Goal: Information Seeking & Learning: Learn about a topic

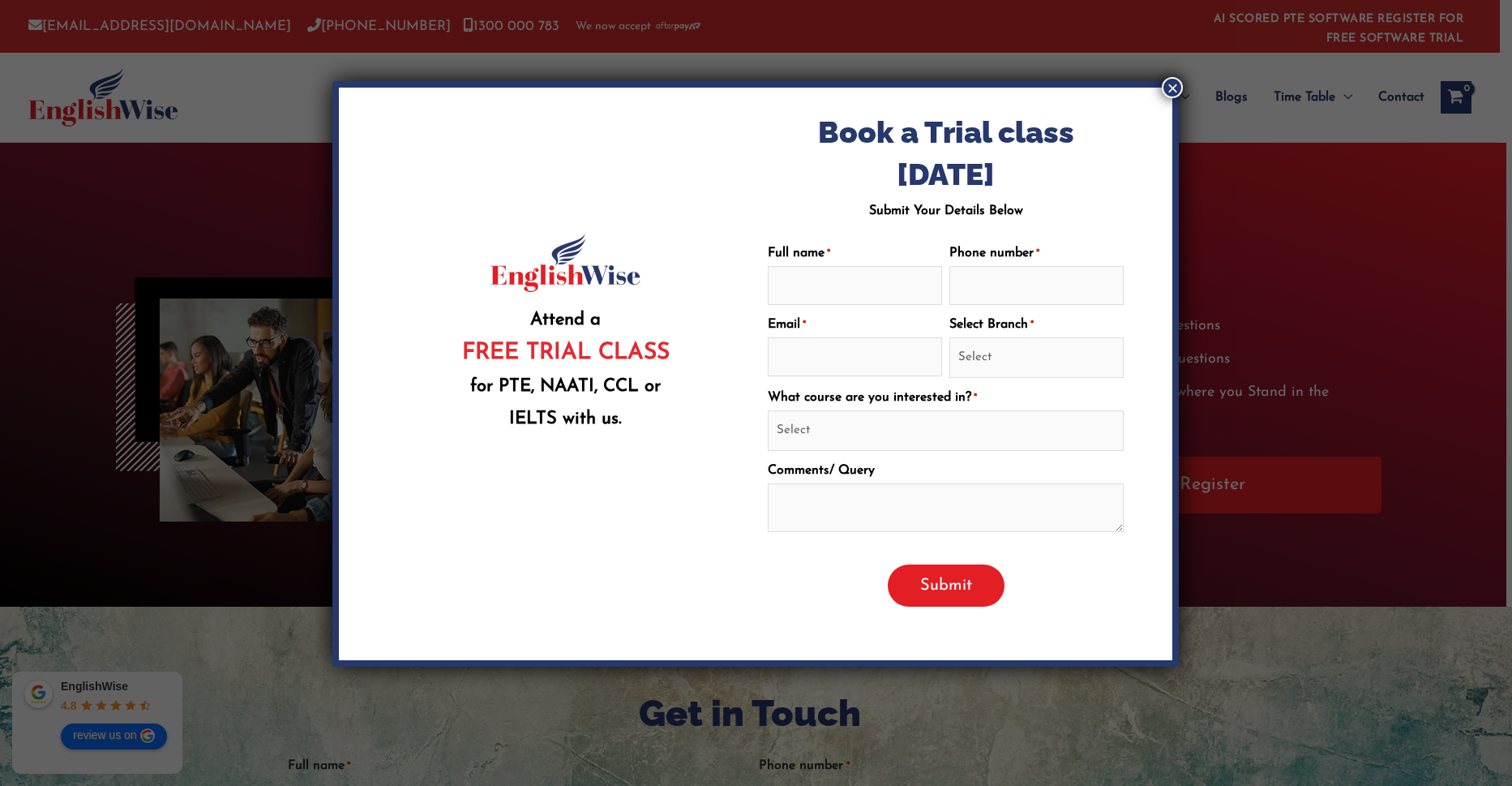
click at [1169, 83] on button "×" at bounding box center [1172, 88] width 22 height 22
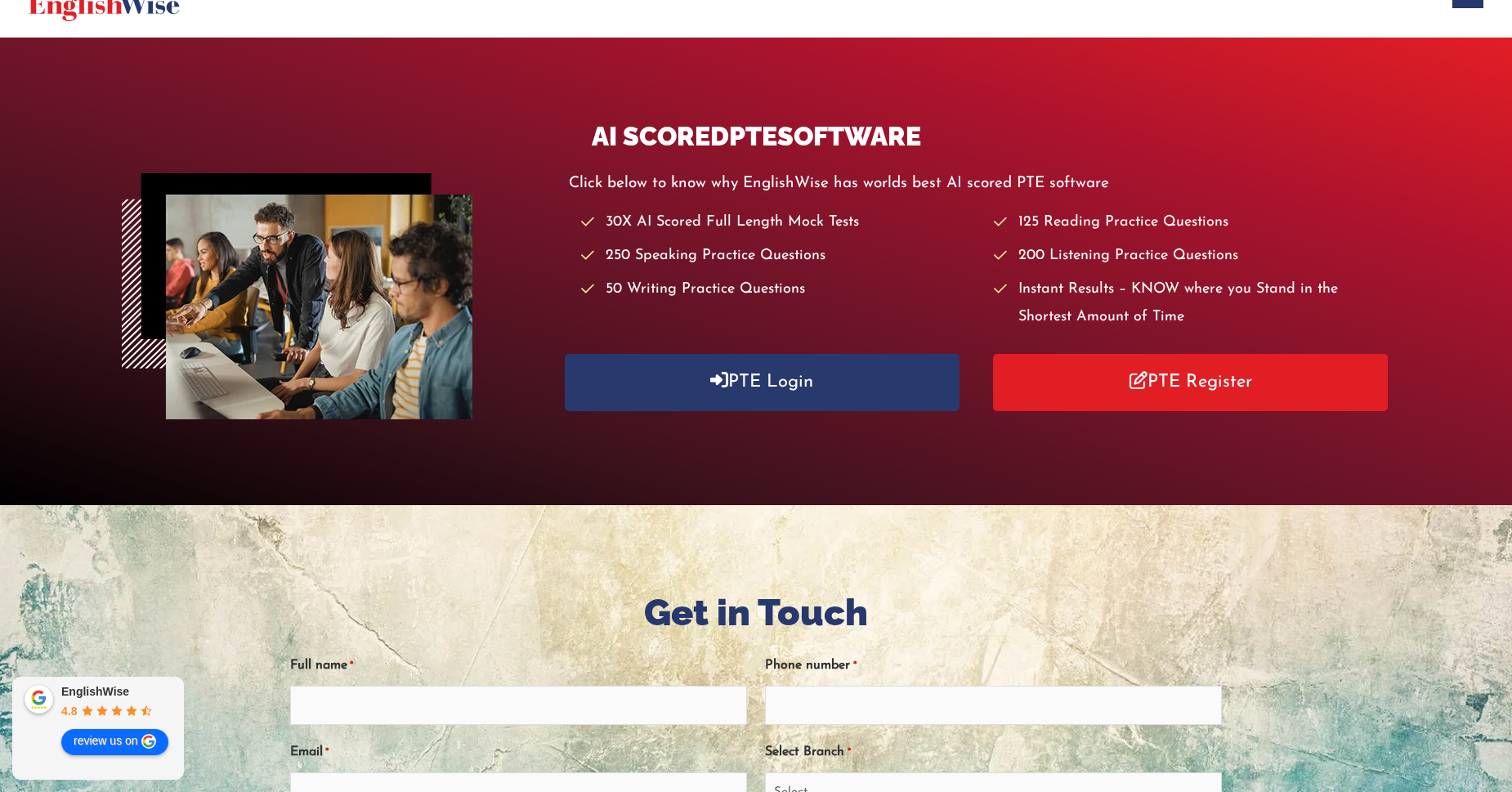
scroll to position [118, 0]
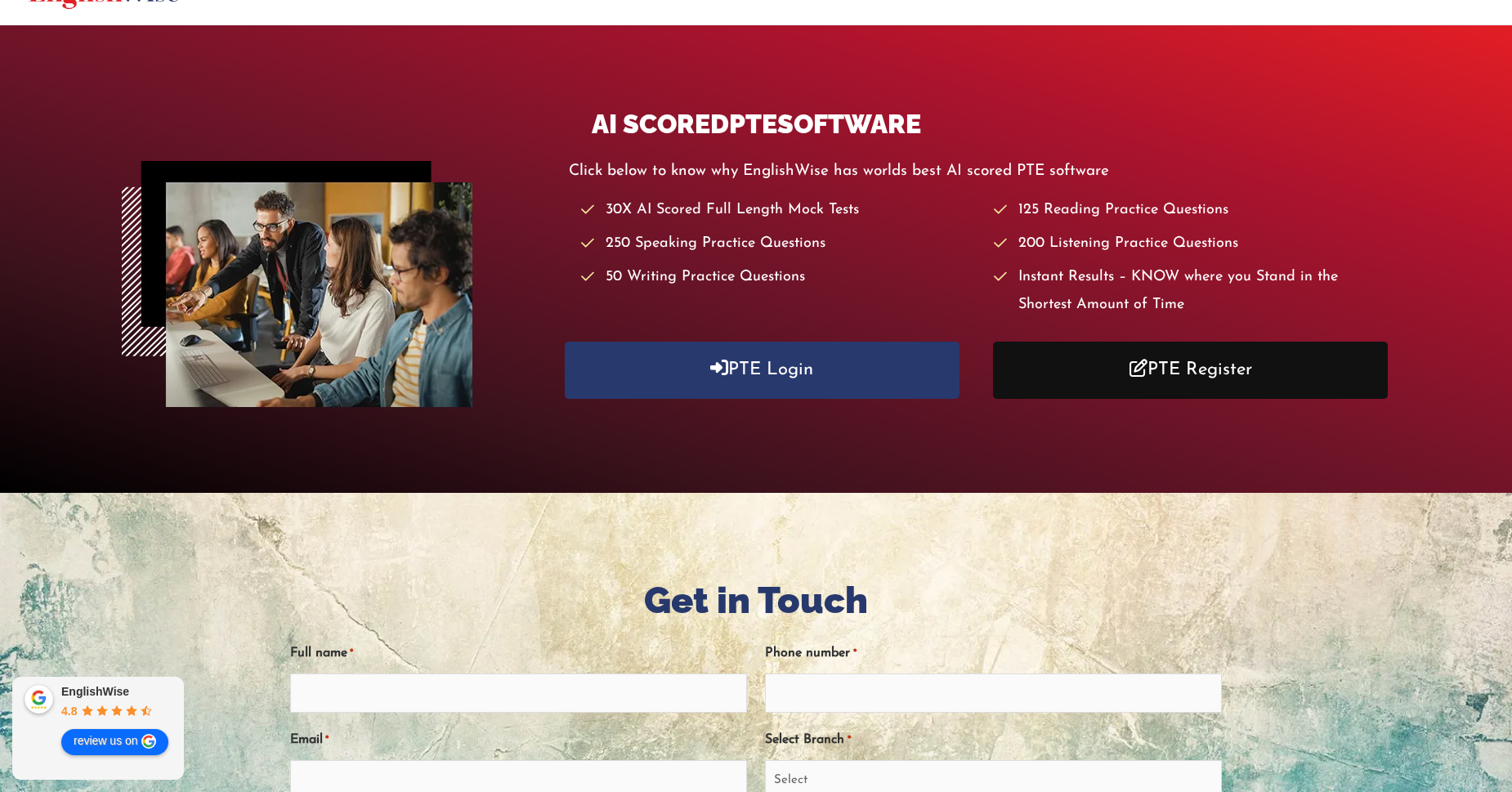
click at [1231, 368] on link "PTE Register" at bounding box center [1190, 370] width 395 height 56
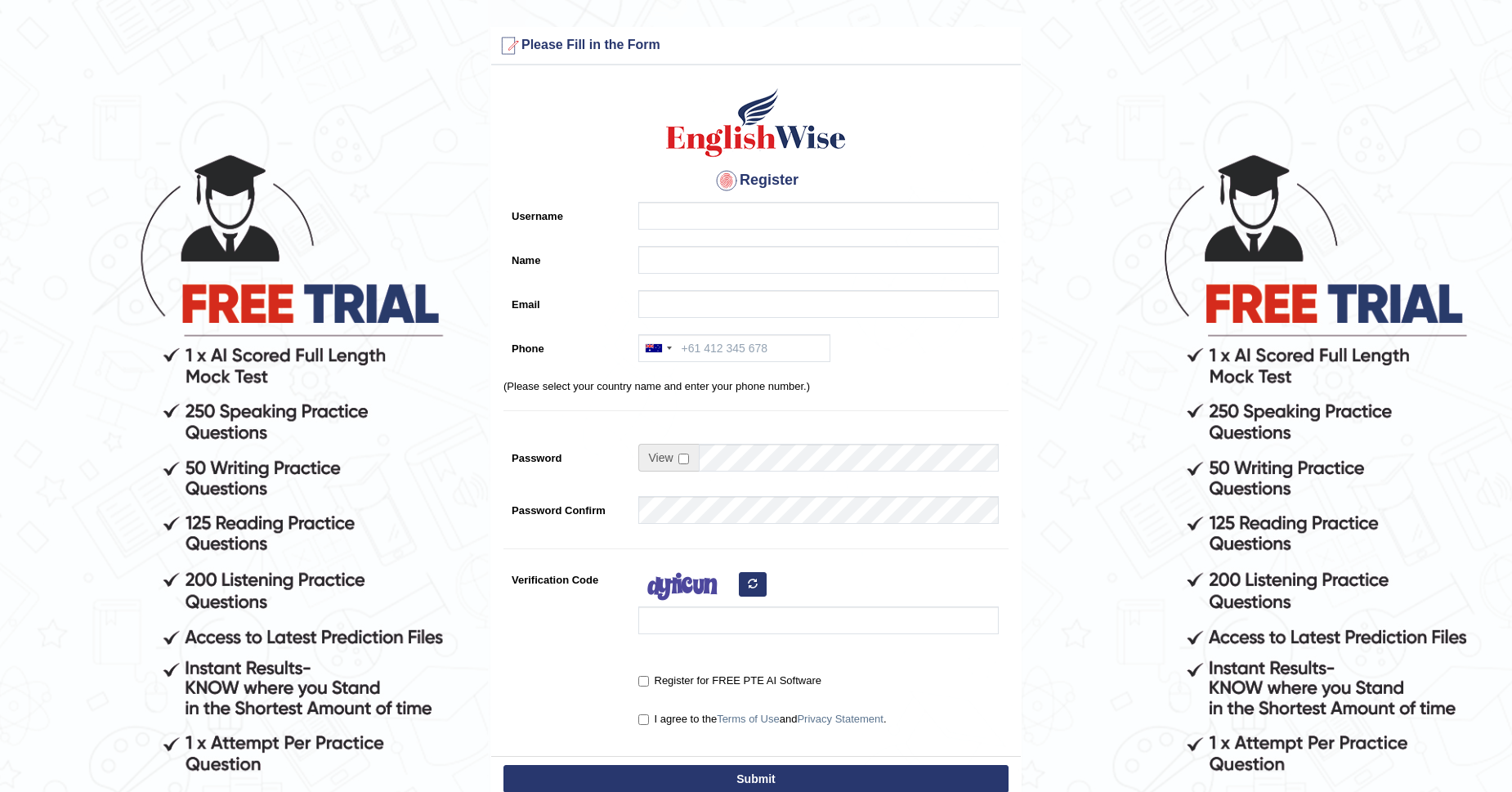
click at [665, 196] on div "Register Username Name Email Phone Australia +61 India (भारत) +91 New Zealand +…" at bounding box center [756, 414] width 530 height 683
click at [663, 206] on input "Username" at bounding box center [818, 215] width 361 height 28
type input "eduardpostica"
click at [695, 274] on div at bounding box center [815, 264] width 369 height 36
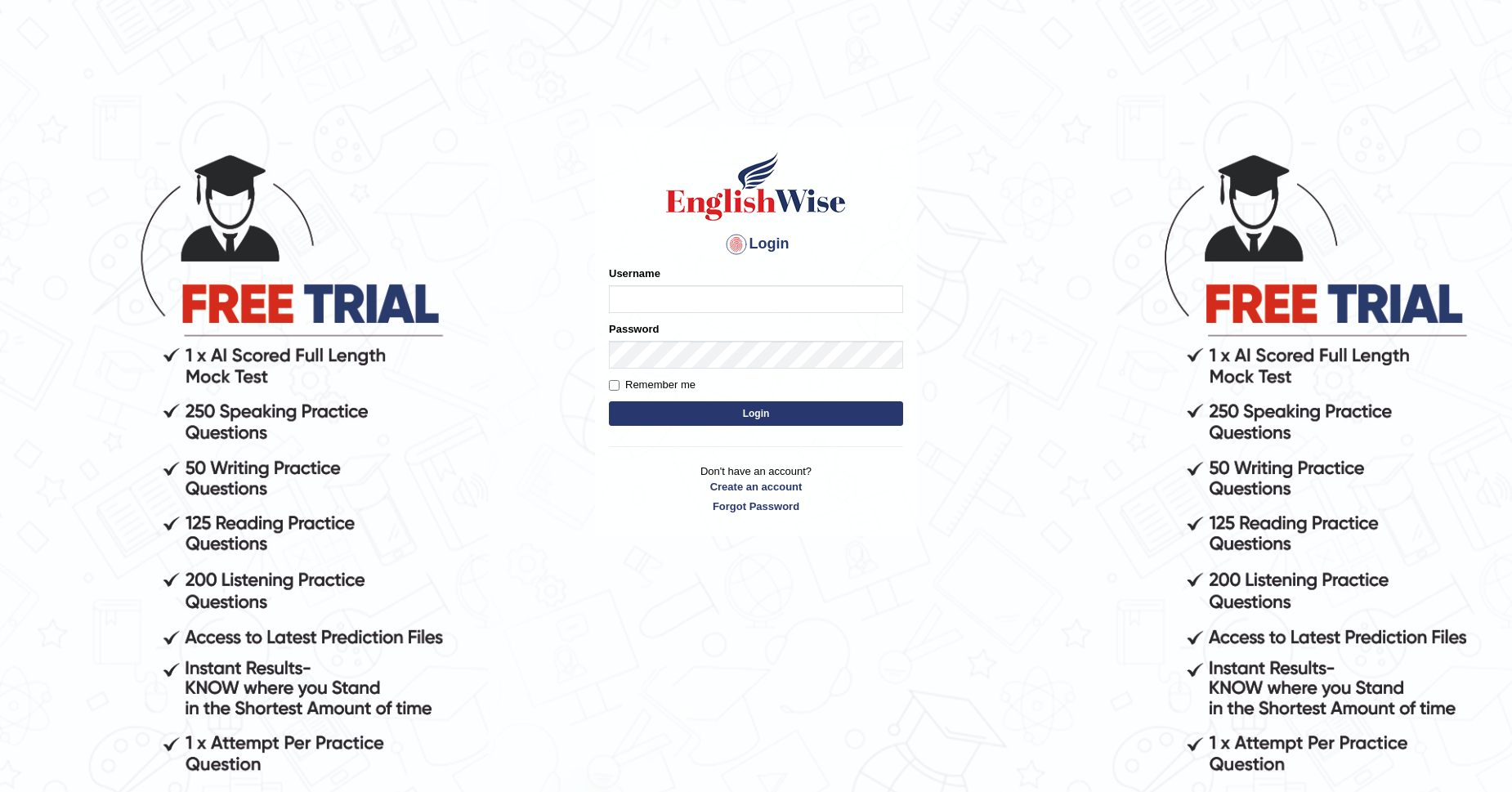
click at [827, 307] on input "Username" at bounding box center [755, 298] width 294 height 28
type input "eduardpostica"
click at [609, 401] on button "Login" at bounding box center [755, 413] width 294 height 24
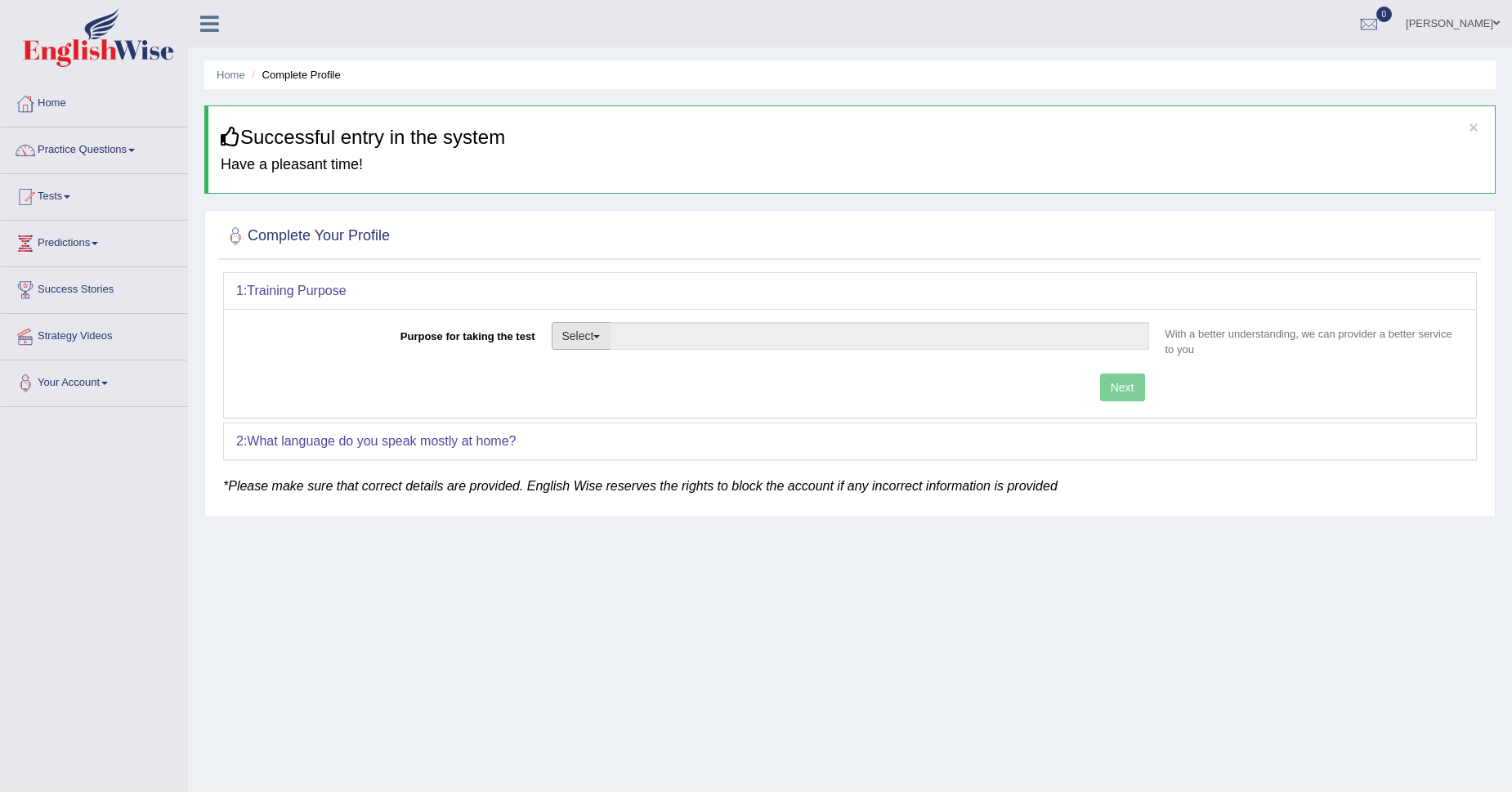
click at [587, 344] on button "Select" at bounding box center [581, 335] width 60 height 28
click at [615, 395] on link "Permanent Residency" at bounding box center [625, 392] width 146 height 22
type input "Permanent Residency"
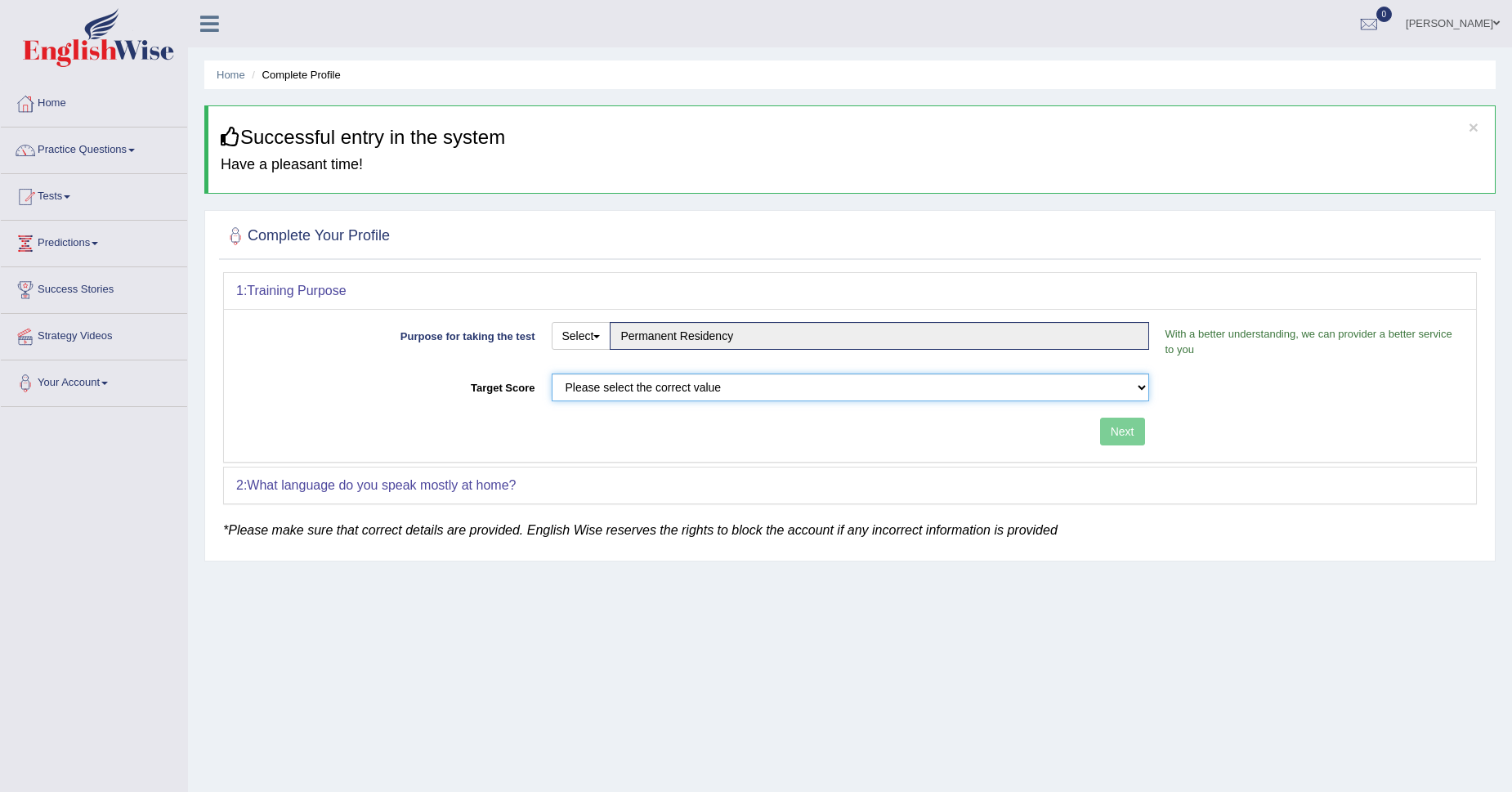
click at [616, 391] on select "Please select the correct value 50 (6 bands) 58 (6.5 bands) 65 (7 bands) 79 (8 …" at bounding box center [850, 387] width 598 height 28
select select "65"
click at [552, 373] on select "Please select the correct value 50 (6 bands) 58 (6.5 bands) 65 (7 bands) 79 (8 …" at bounding box center [850, 387] width 598 height 28
click at [1134, 430] on button "Next" at bounding box center [1123, 431] width 45 height 28
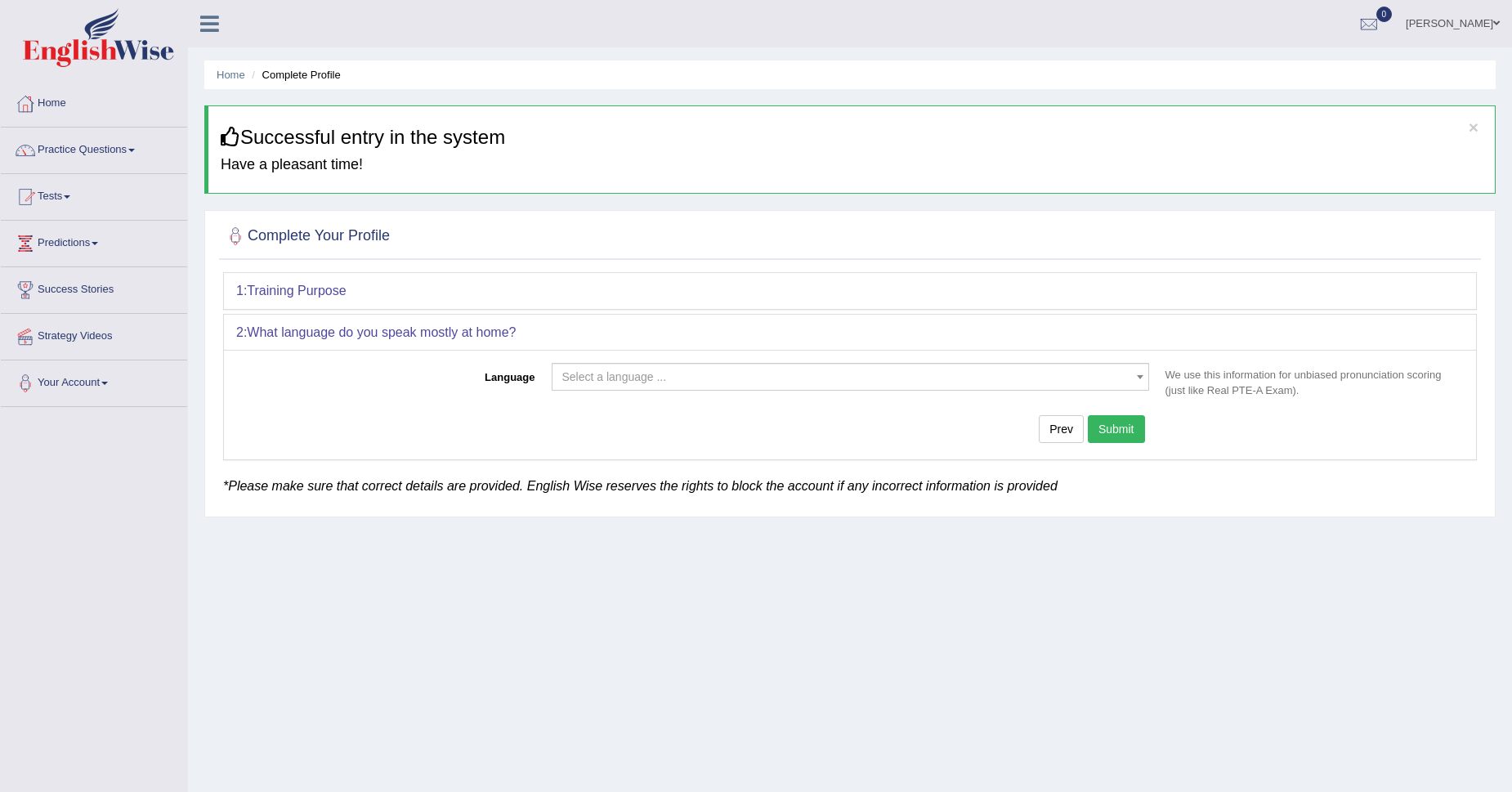
click at [608, 370] on span "Select a language ..." at bounding box center [846, 377] width 566 height 16
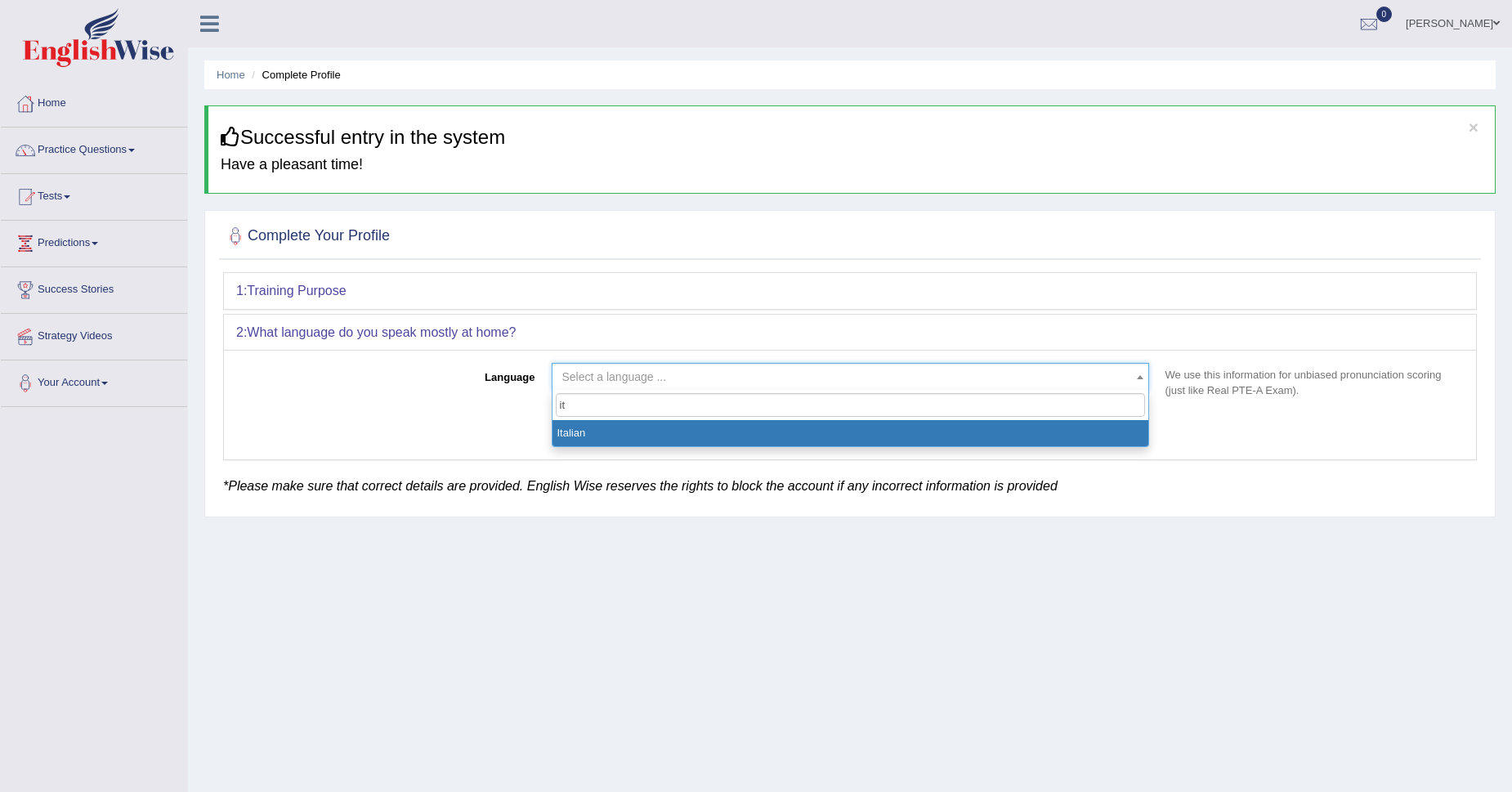
type input "ita"
select select "Italian"
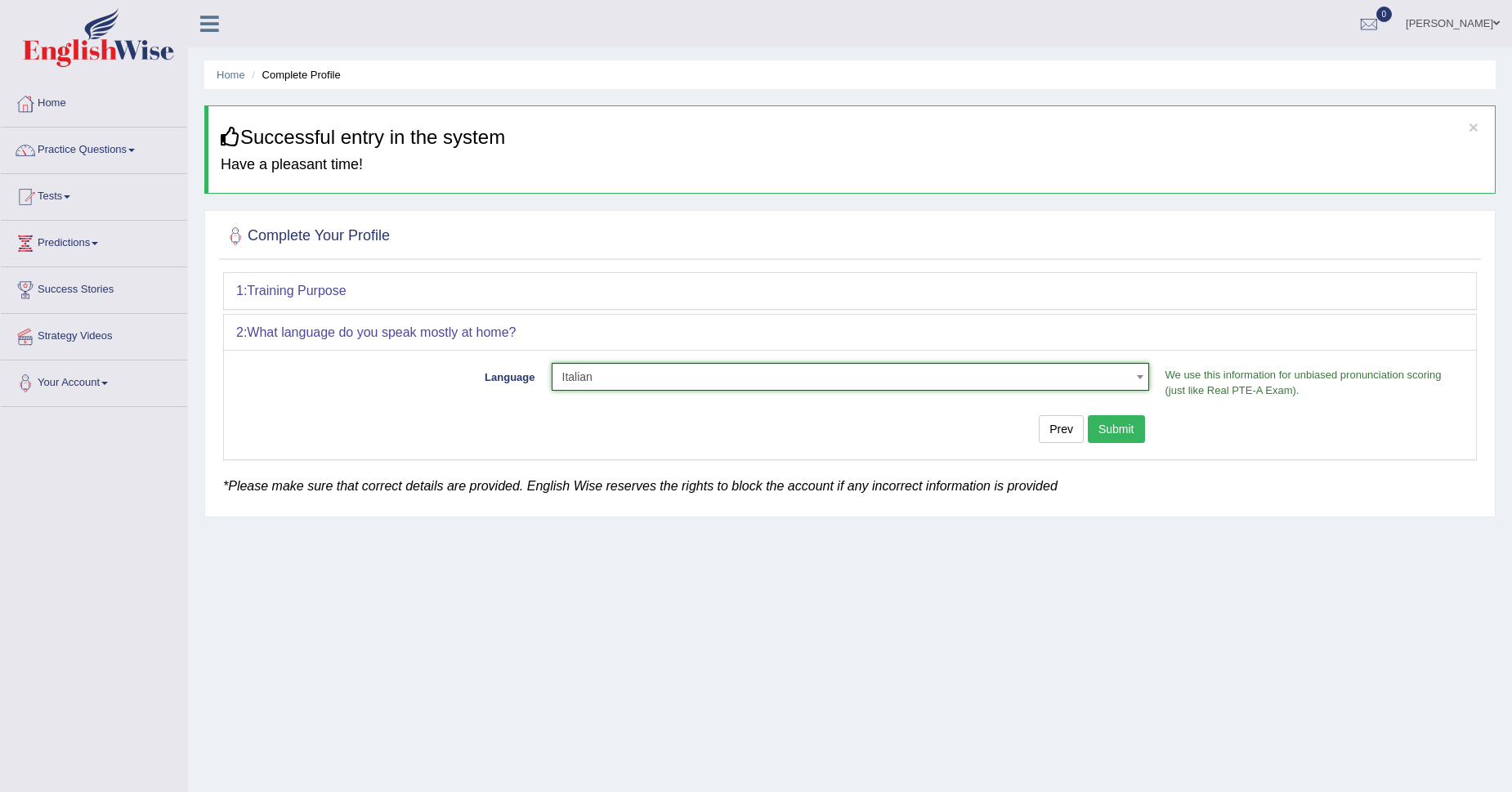
click at [1110, 427] on button "Submit" at bounding box center [1116, 429] width 57 height 28
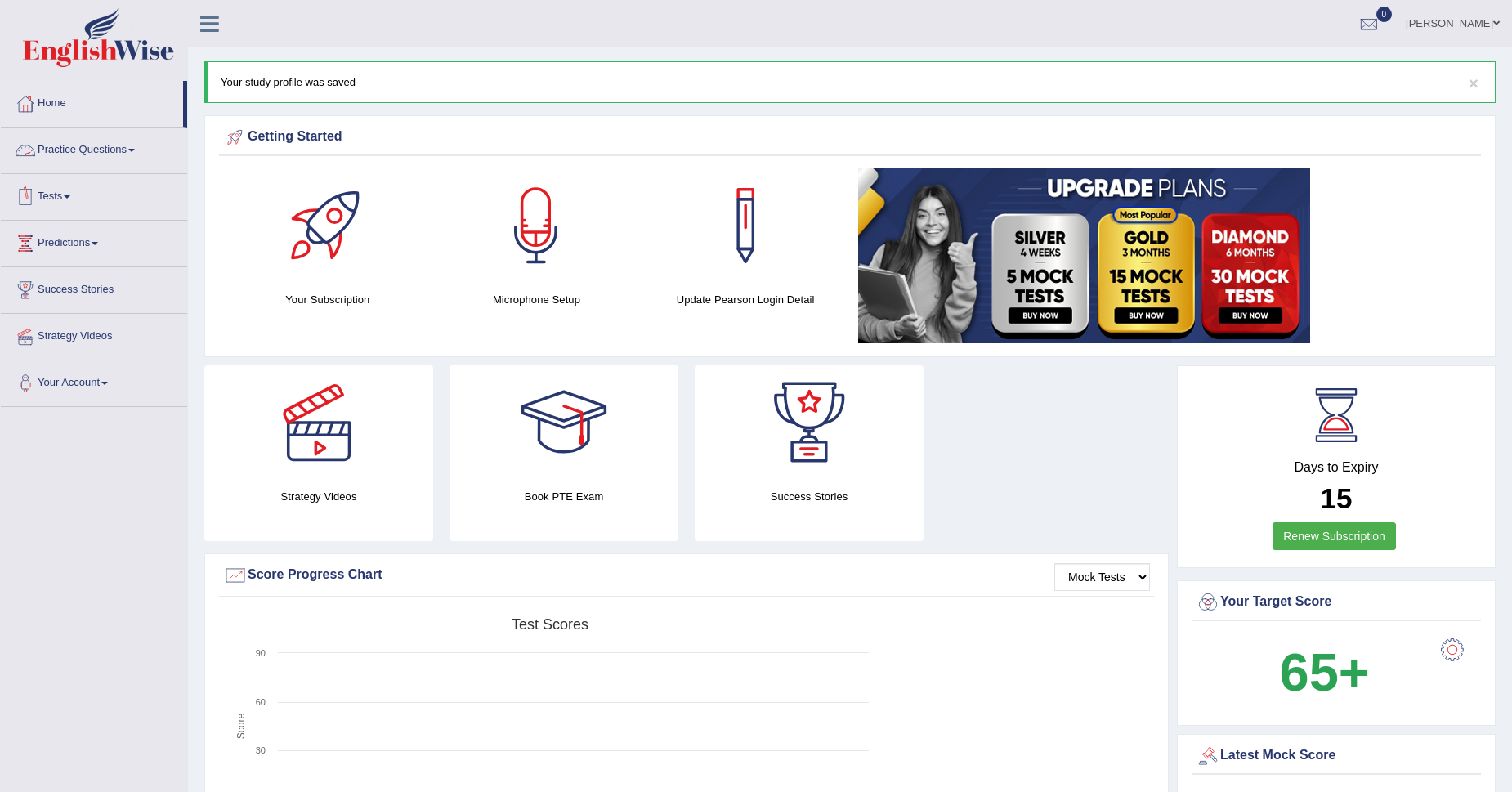
click at [62, 149] on link "Practice Questions" at bounding box center [94, 147] width 186 height 41
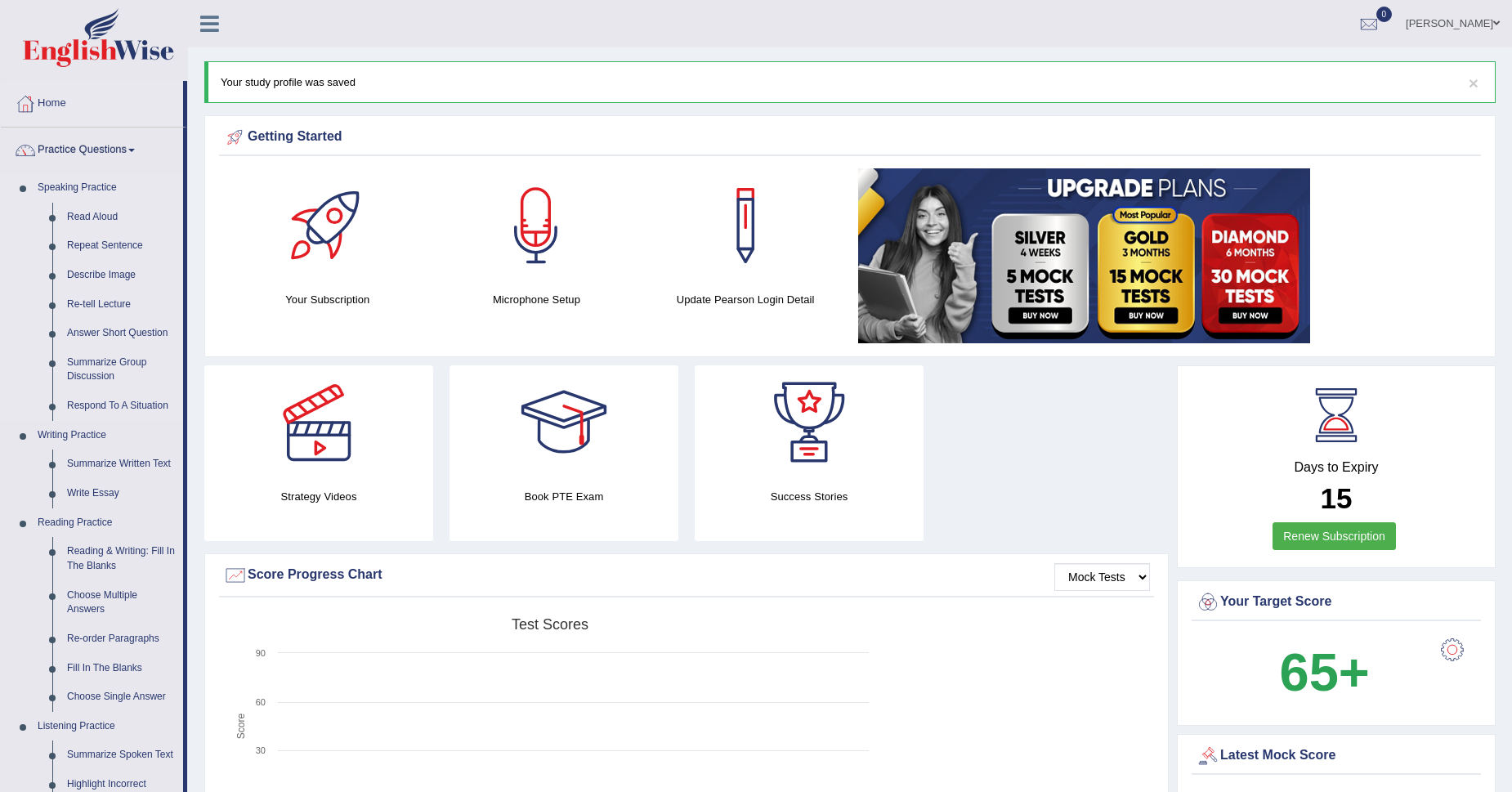
click at [99, 189] on link "Speaking Practice" at bounding box center [106, 188] width 153 height 30
click at [99, 221] on link "Read Aloud" at bounding box center [121, 217] width 124 height 30
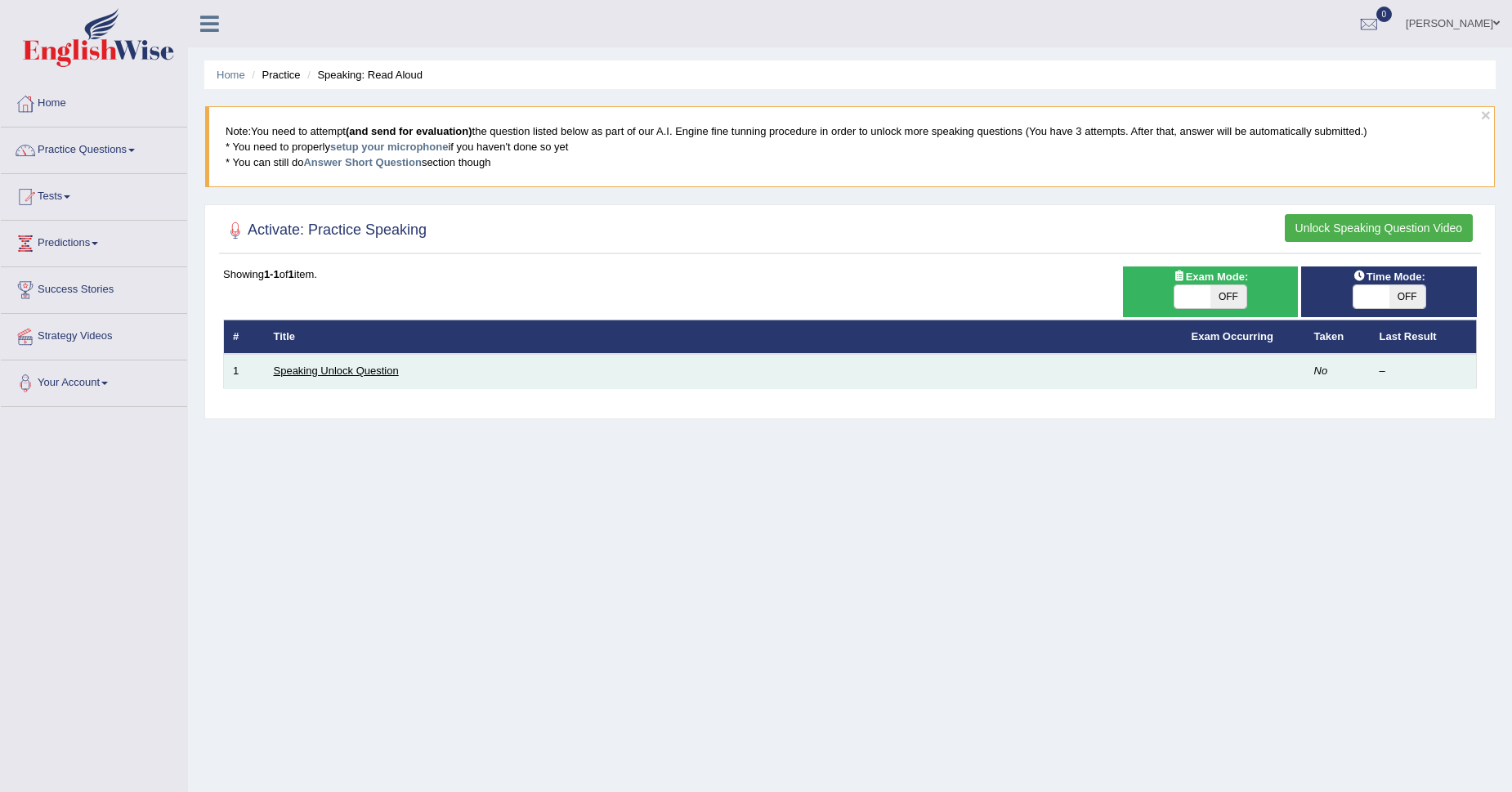
click at [337, 370] on link "Speaking Unlock Question" at bounding box center [336, 371] width 125 height 13
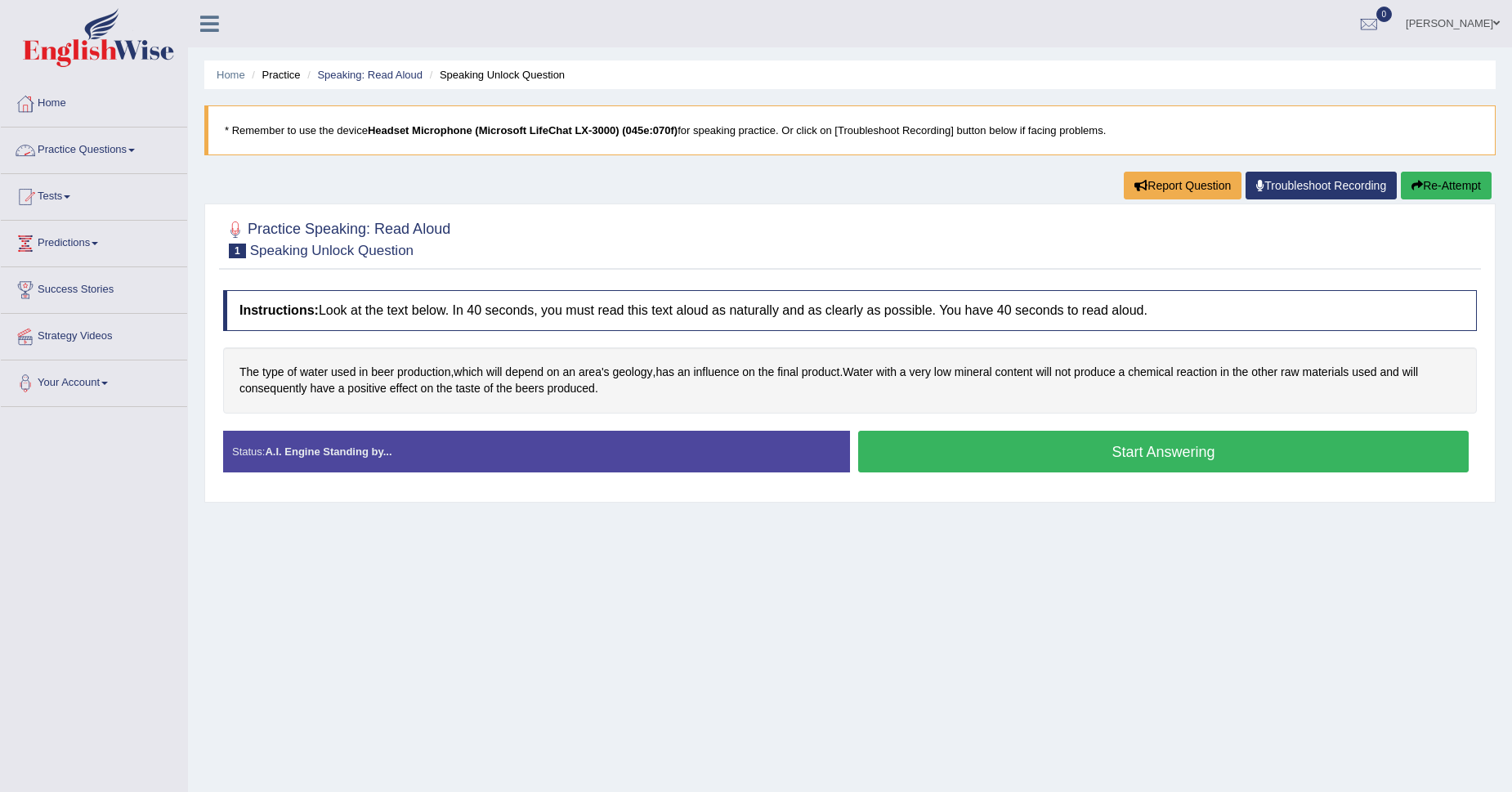
click at [99, 157] on link "Practice Questions" at bounding box center [94, 147] width 186 height 41
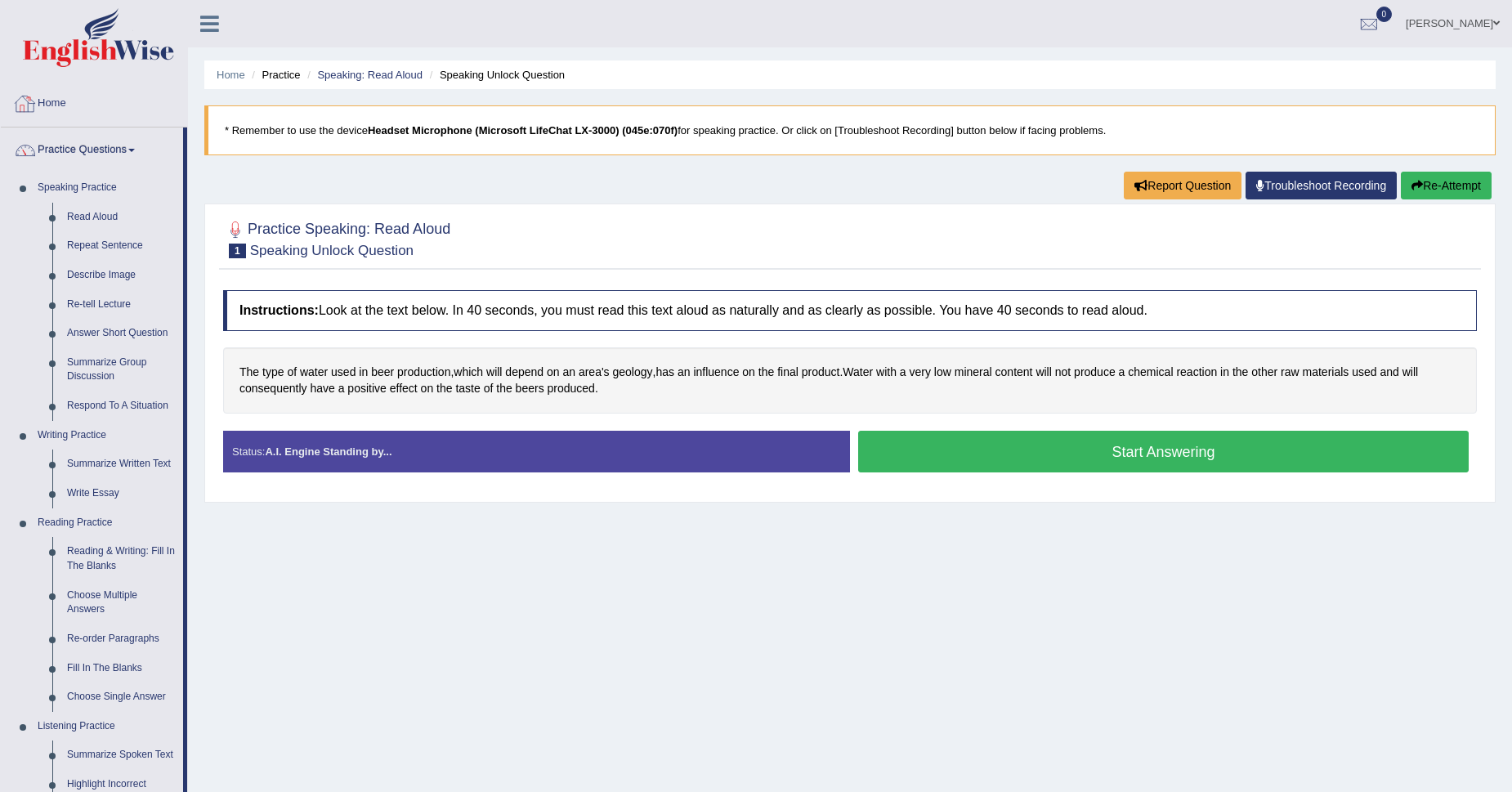
click at [64, 103] on link "Home" at bounding box center [94, 100] width 186 height 41
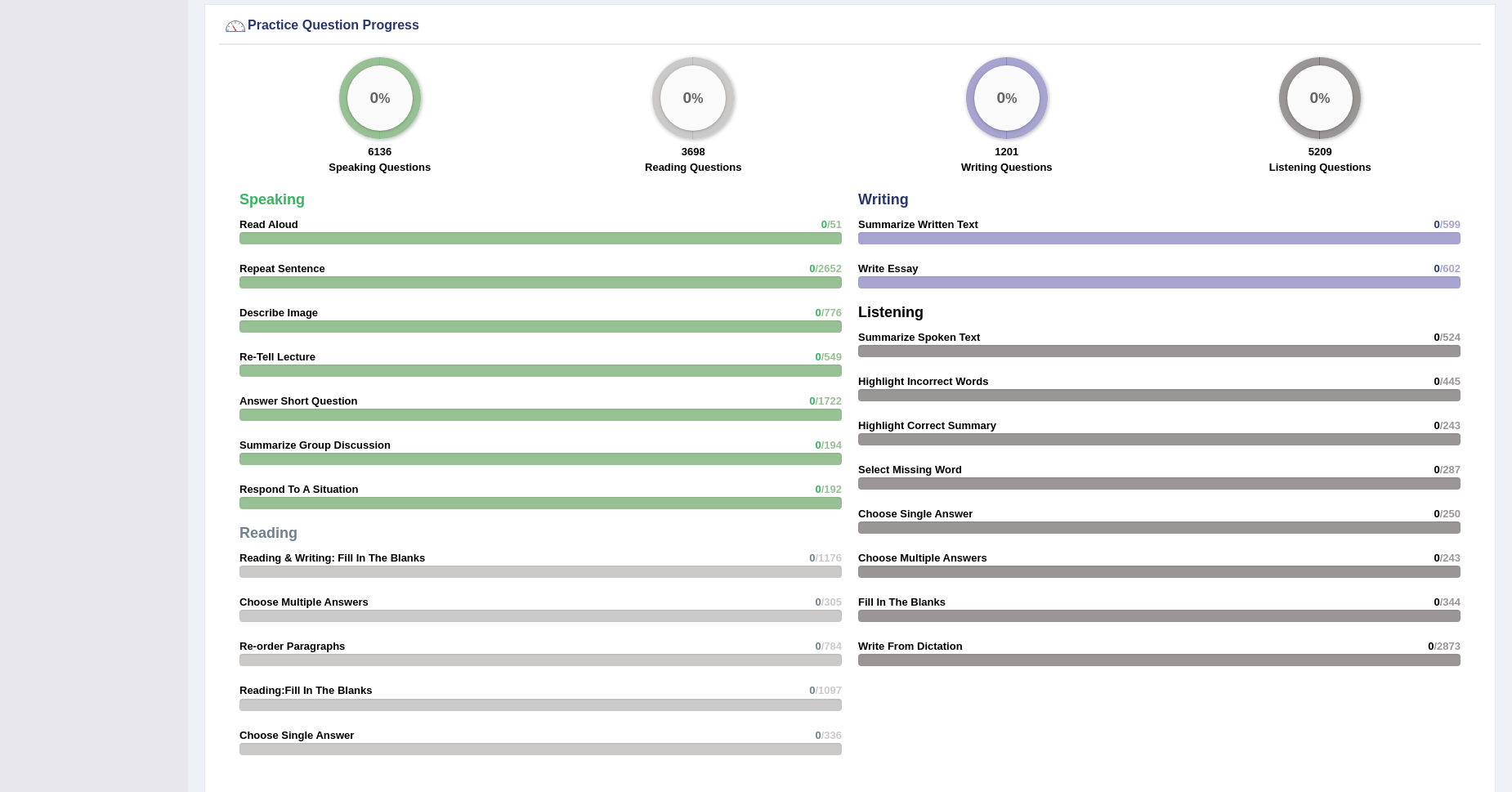
scroll to position [1188, 0]
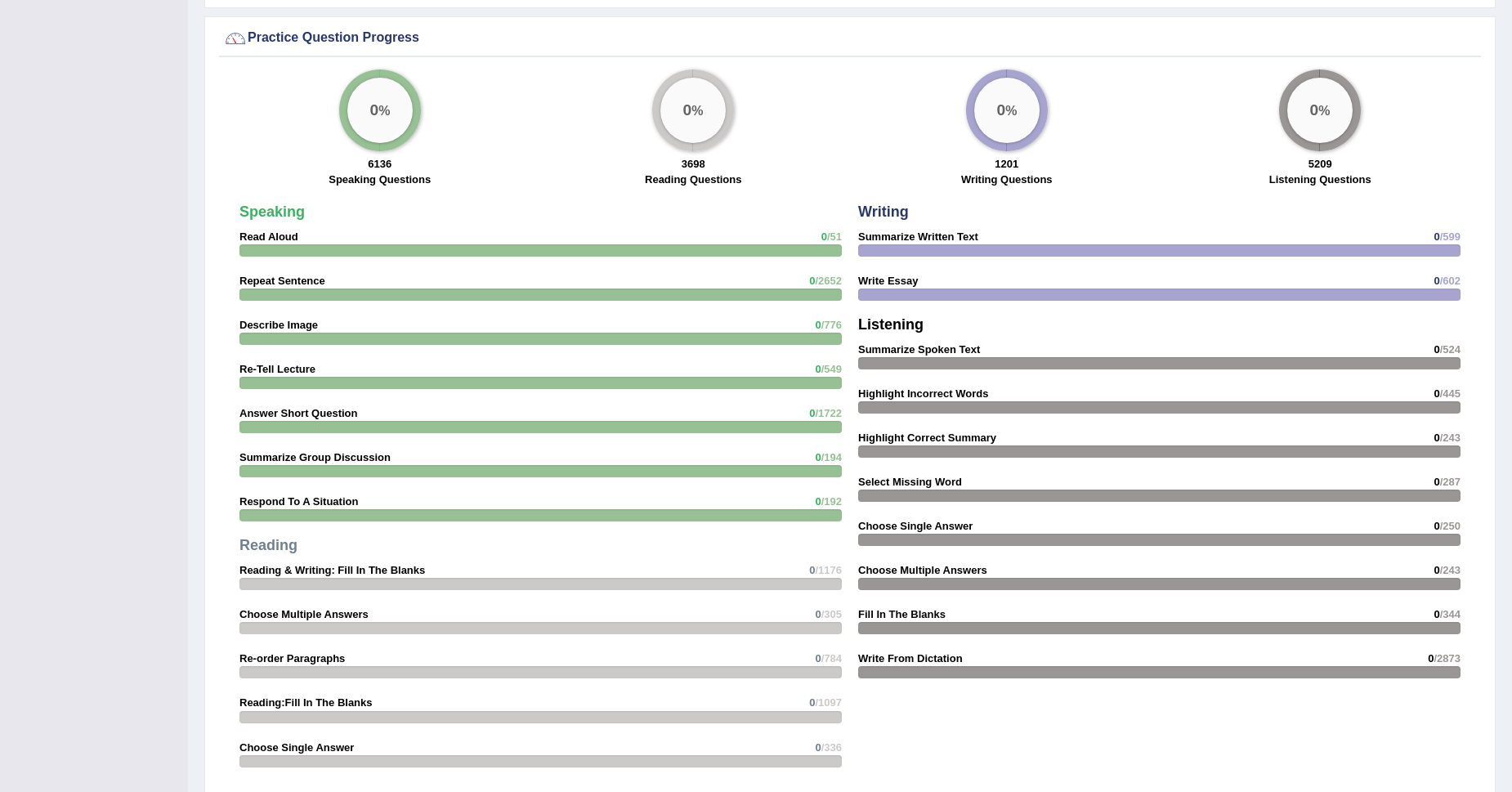
click at [365, 117] on div "0 %" at bounding box center [380, 110] width 65 height 65
click at [380, 252] on div at bounding box center [541, 250] width 602 height 13
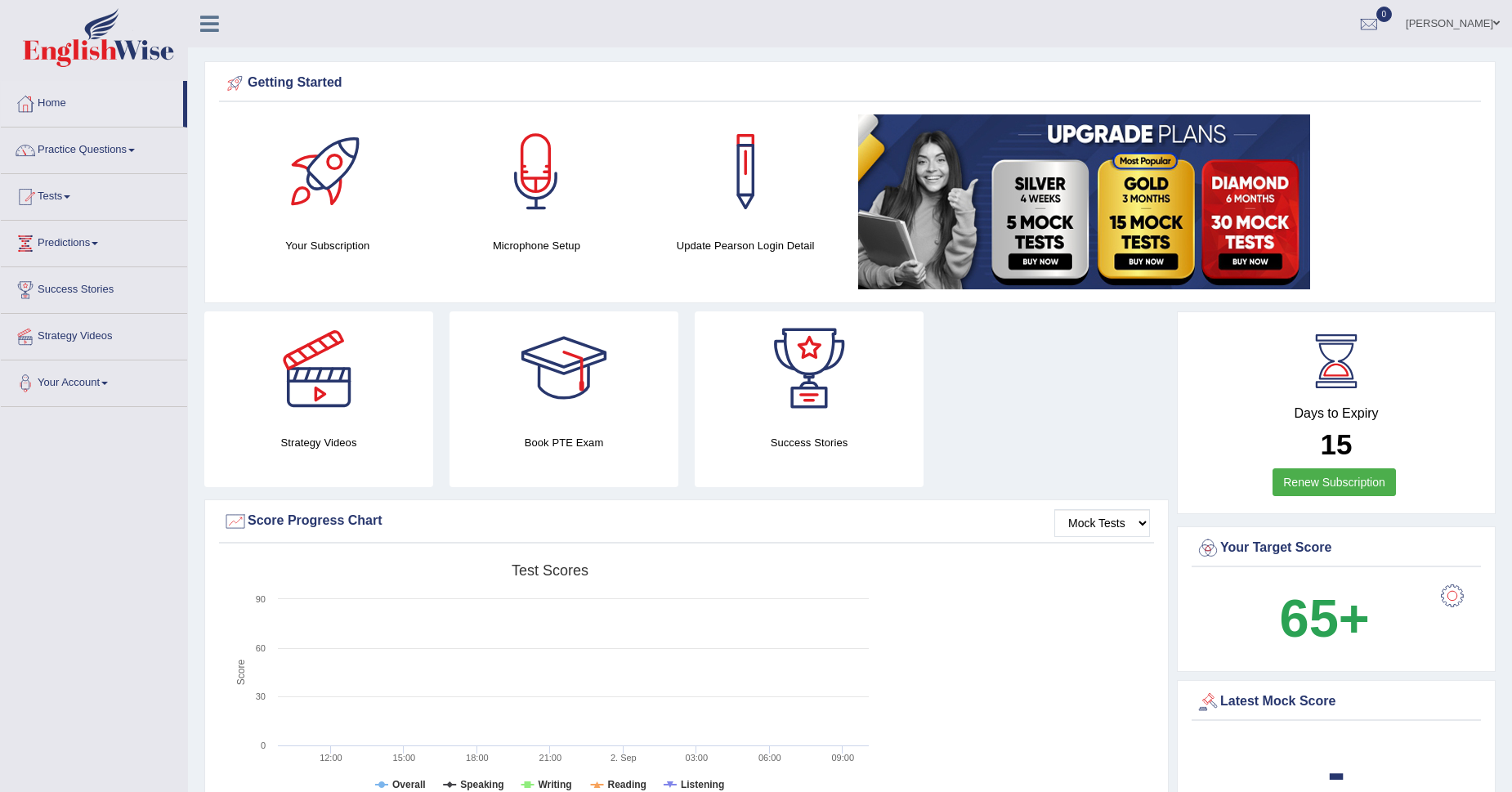
scroll to position [0, 0]
click at [64, 147] on link "Practice Questions" at bounding box center [94, 147] width 186 height 41
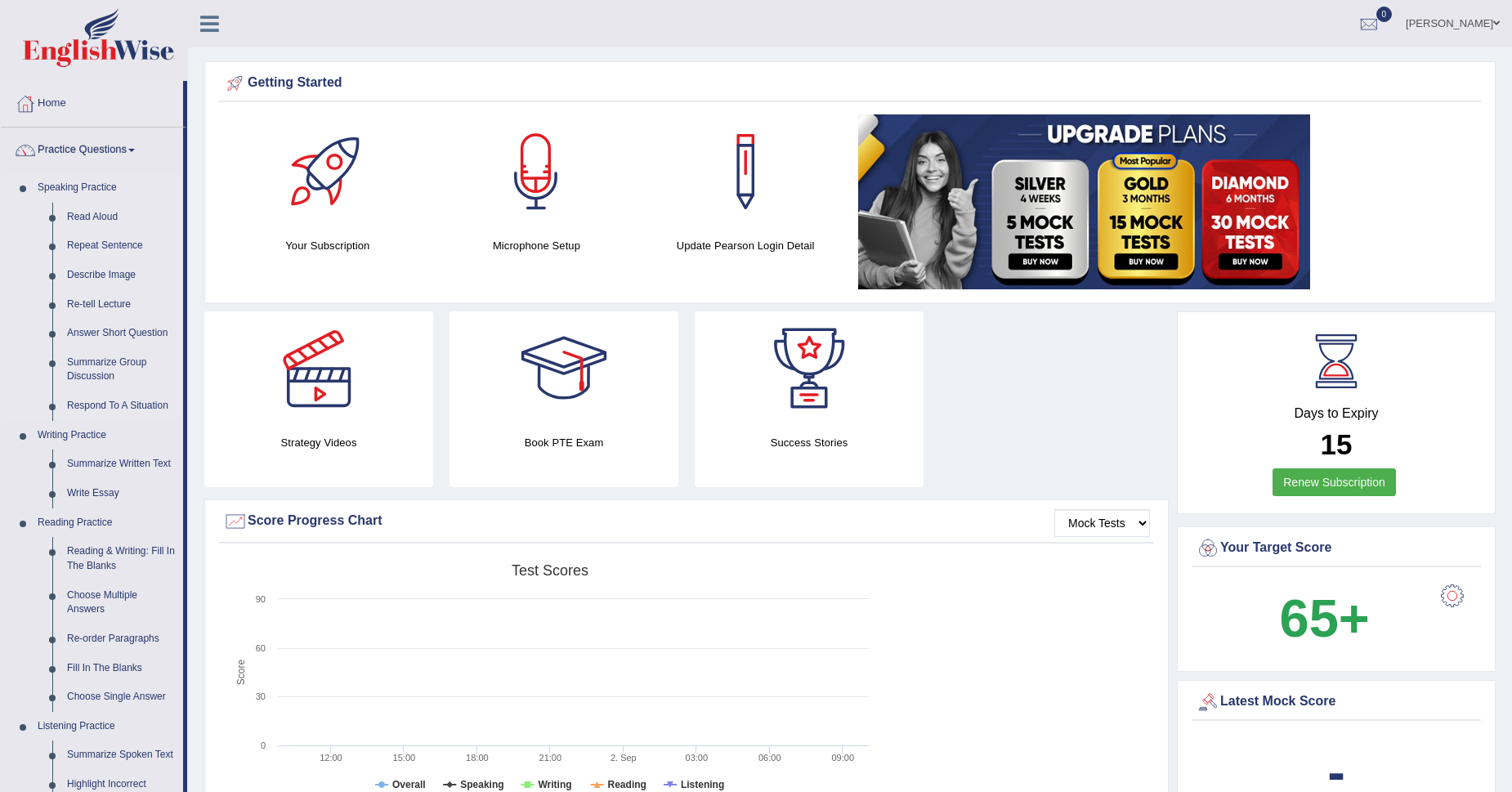
click at [85, 183] on link "Speaking Practice" at bounding box center [106, 188] width 153 height 30
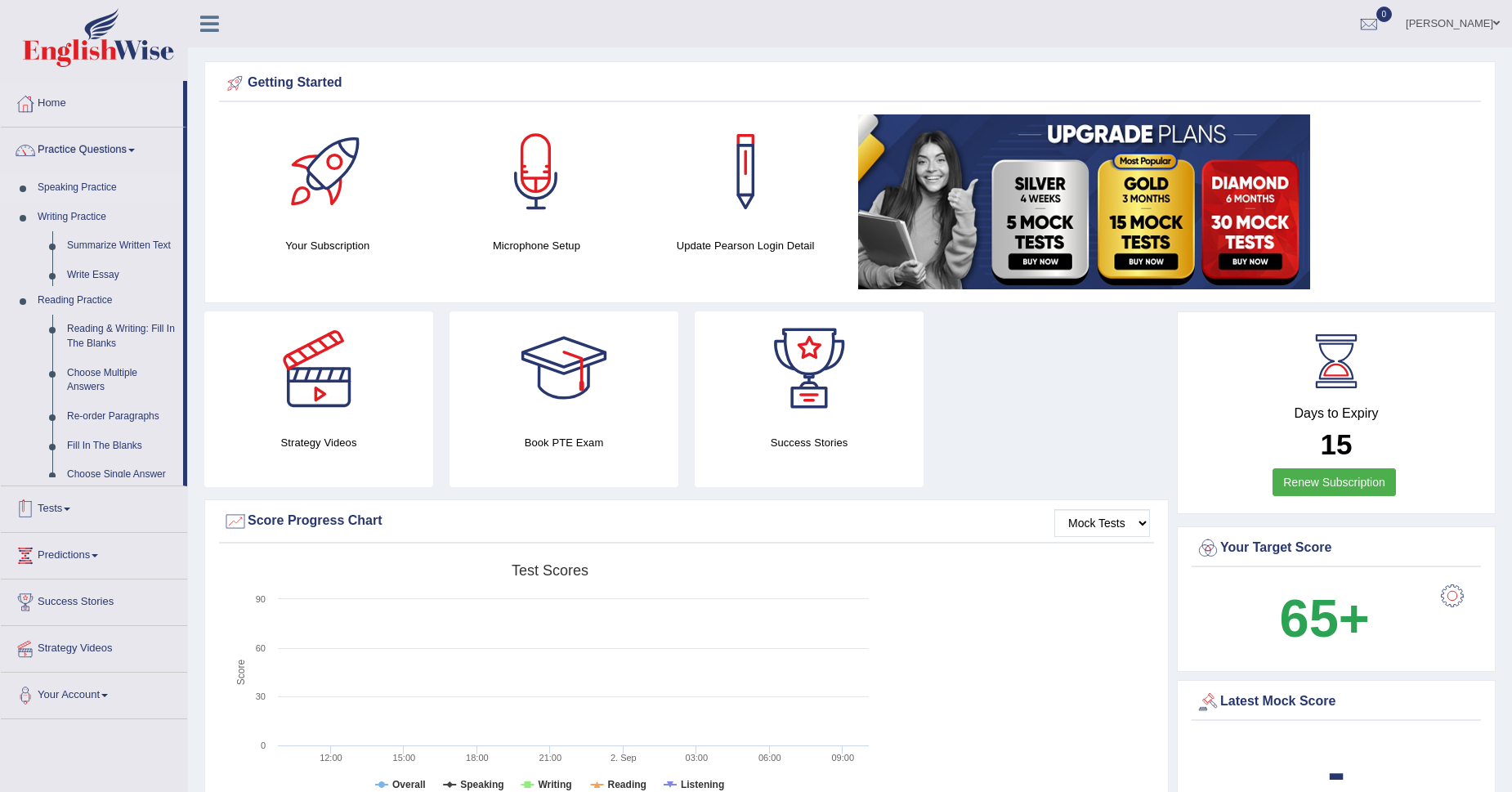
click at [85, 183] on link "Speaking Practice" at bounding box center [106, 188] width 153 height 30
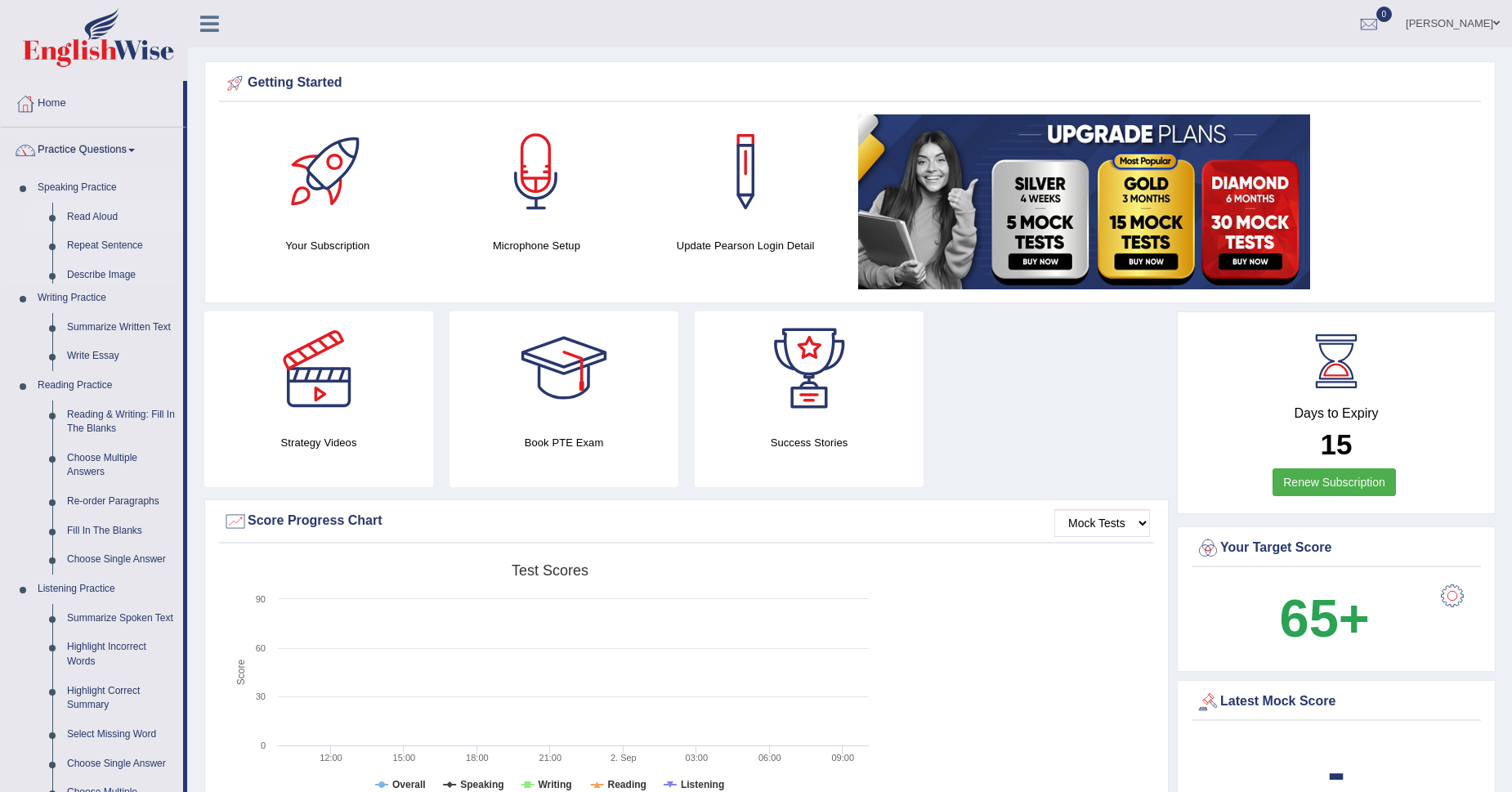
click at [92, 212] on link "Read Aloud" at bounding box center [121, 217] width 124 height 30
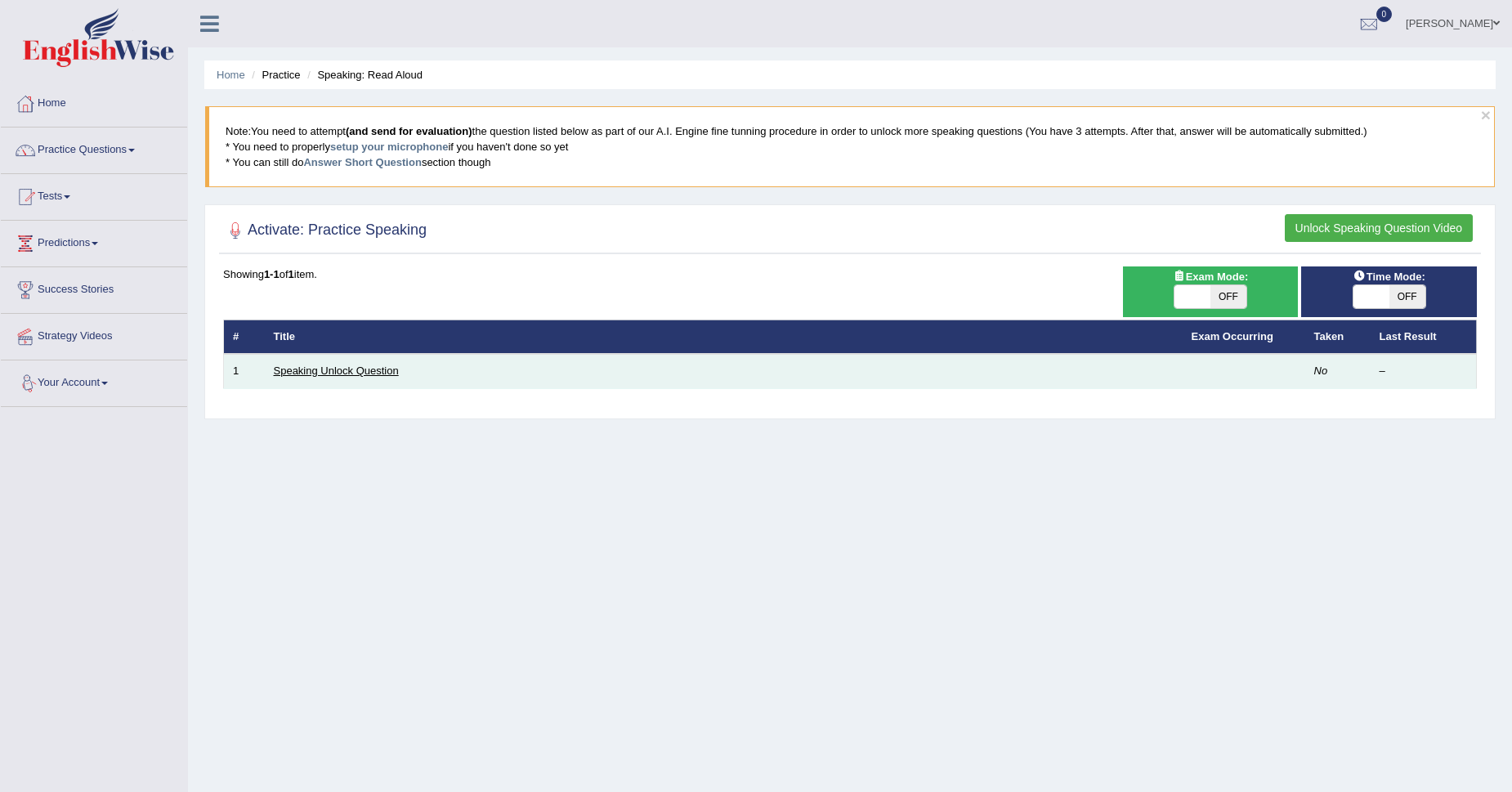
click at [354, 372] on link "Speaking Unlock Question" at bounding box center [336, 371] width 125 height 13
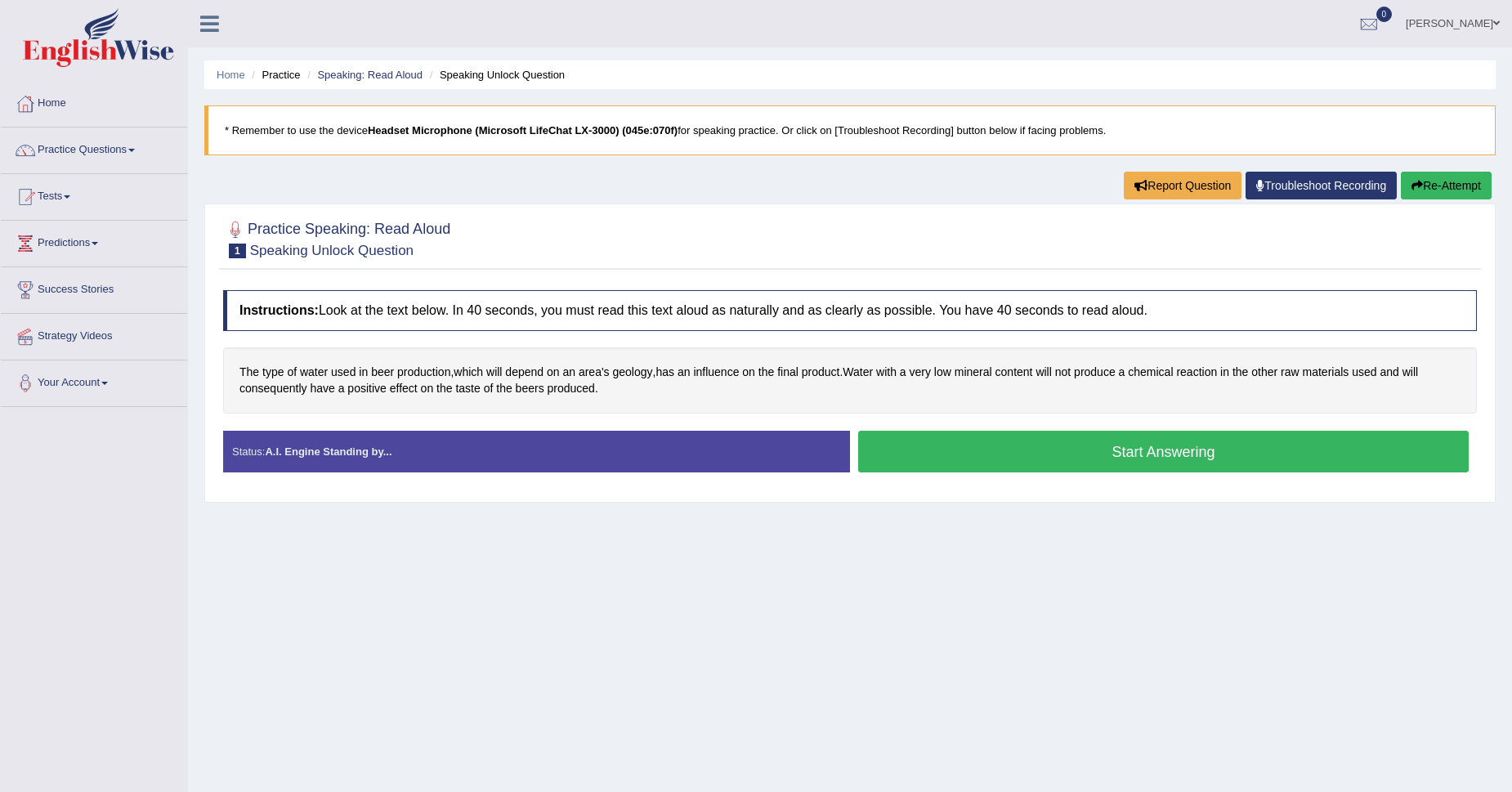
click at [1063, 467] on button "Start Answering" at bounding box center [1163, 451] width 610 height 42
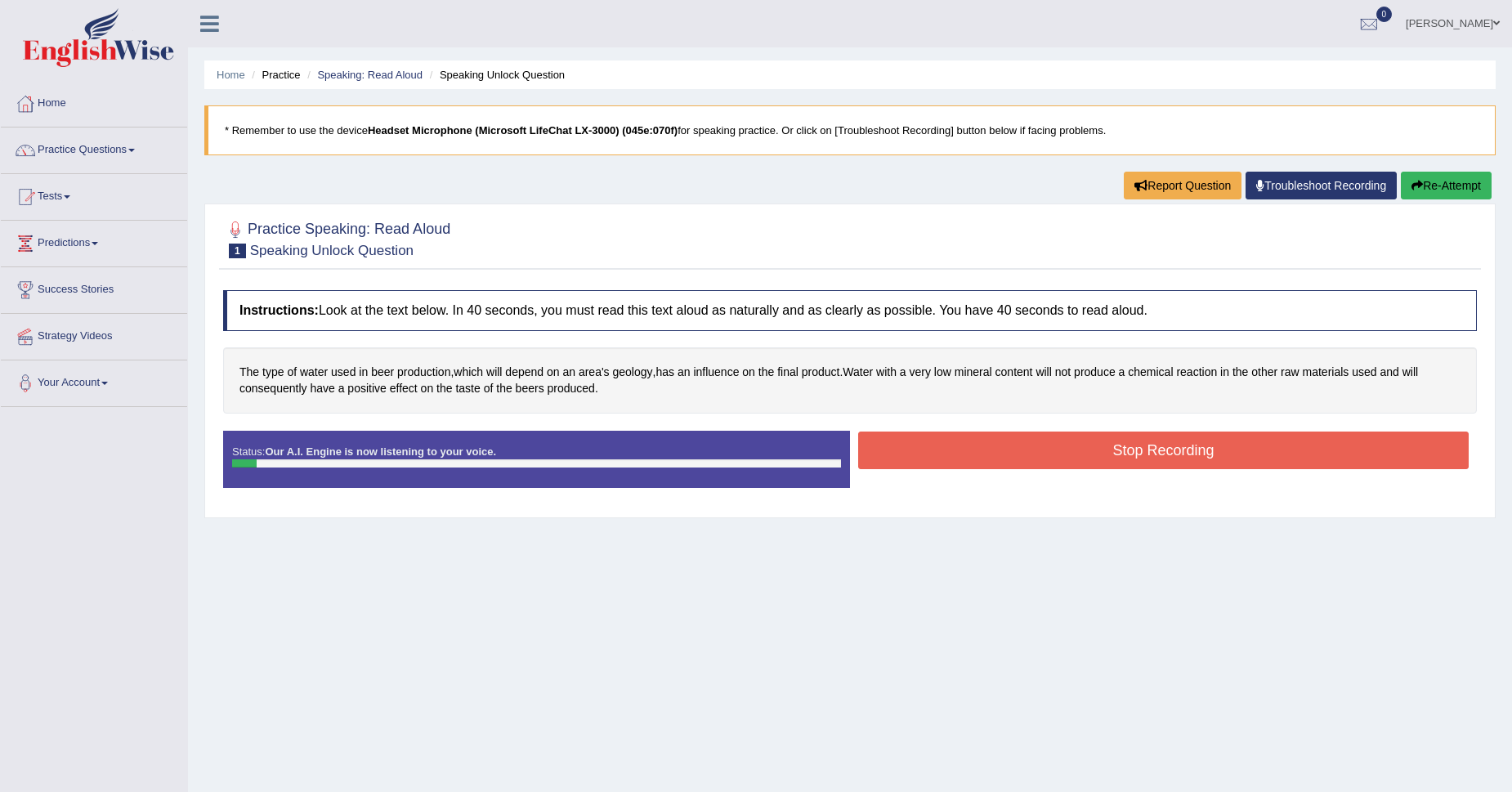
click at [1063, 467] on button "Stop Recording" at bounding box center [1163, 450] width 610 height 38
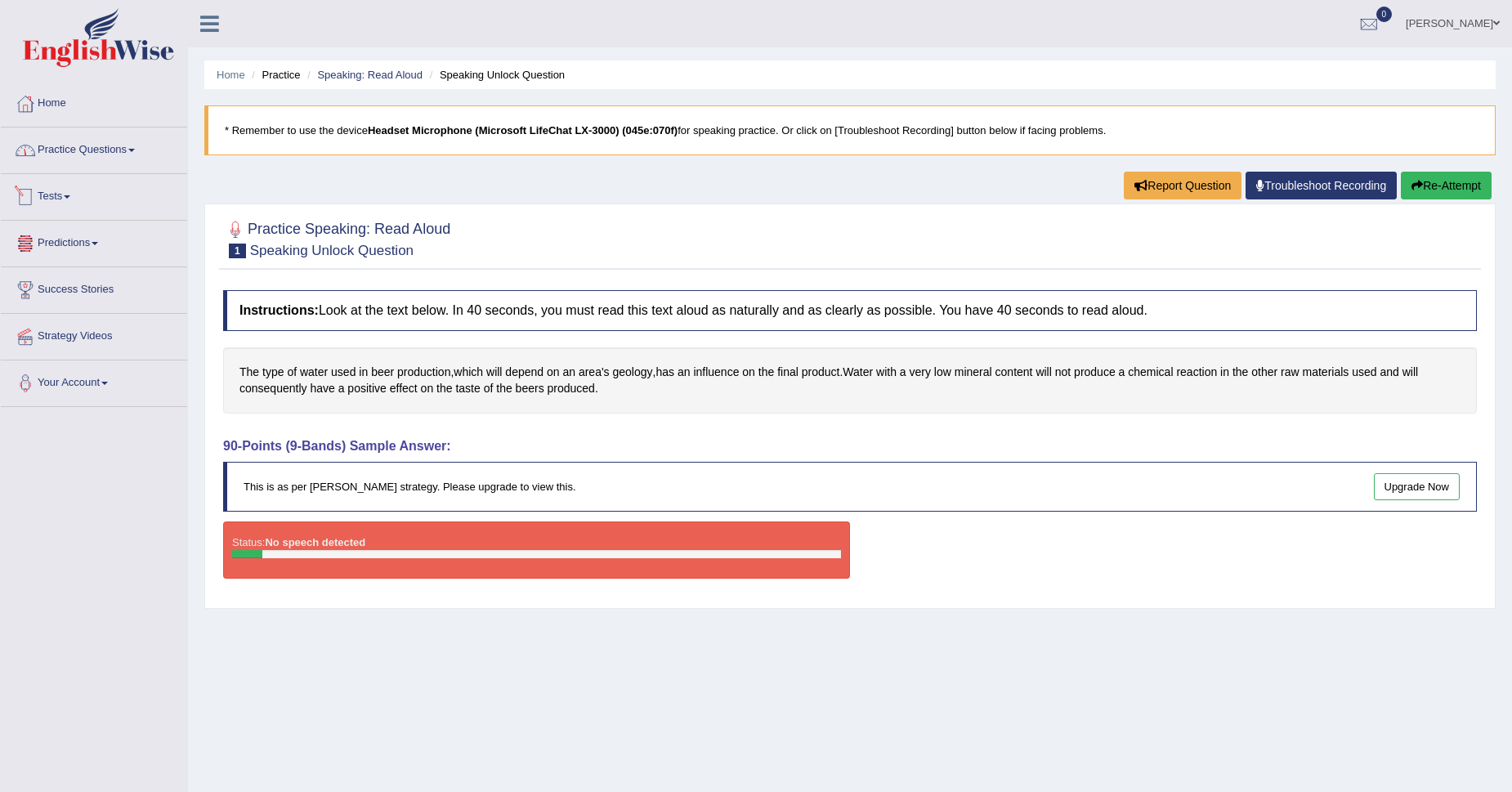
click at [61, 166] on link "Practice Questions" at bounding box center [94, 147] width 186 height 41
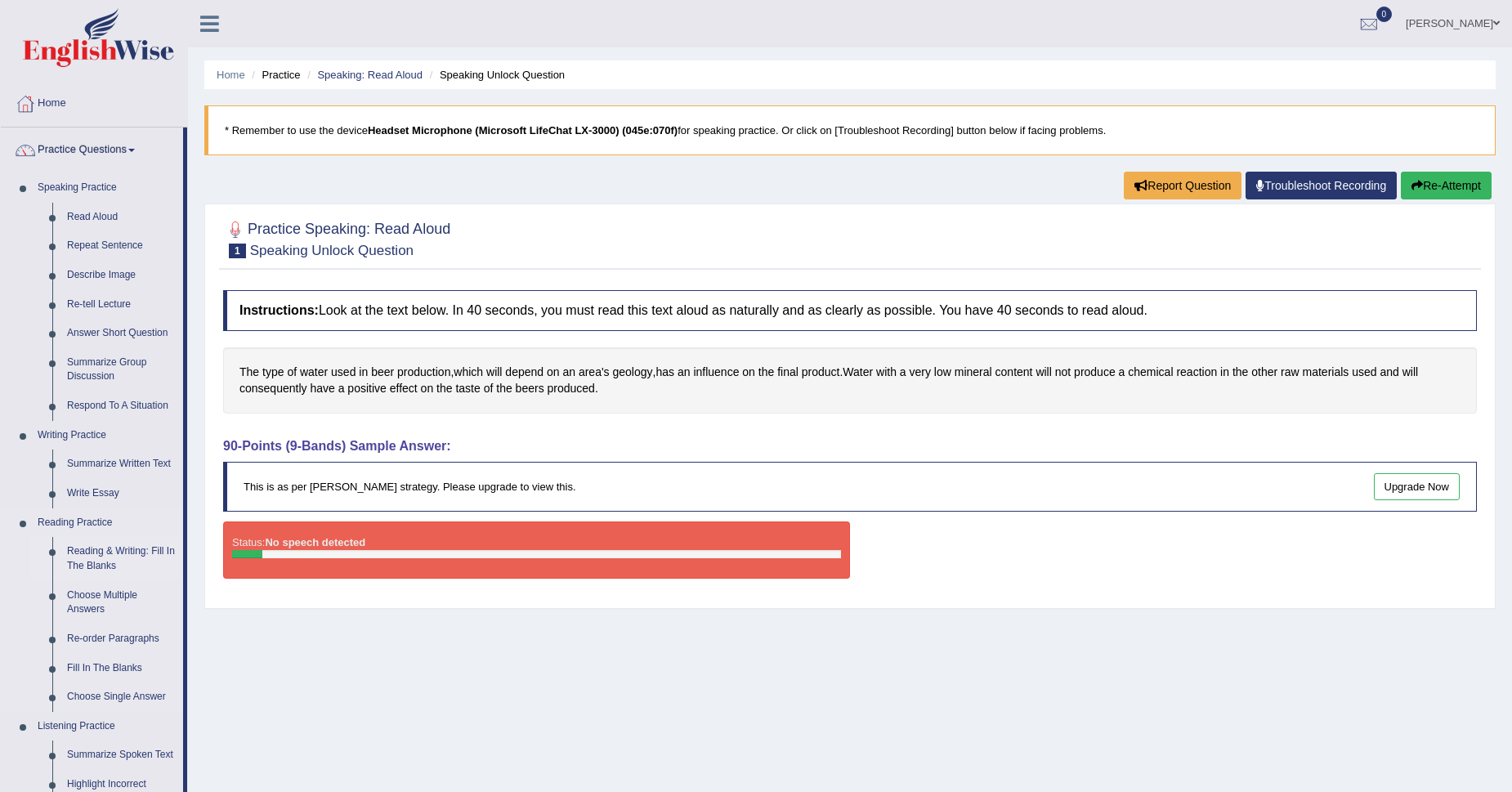
click at [83, 547] on link "Reading & Writing: Fill In The Blanks" at bounding box center [121, 559] width 124 height 43
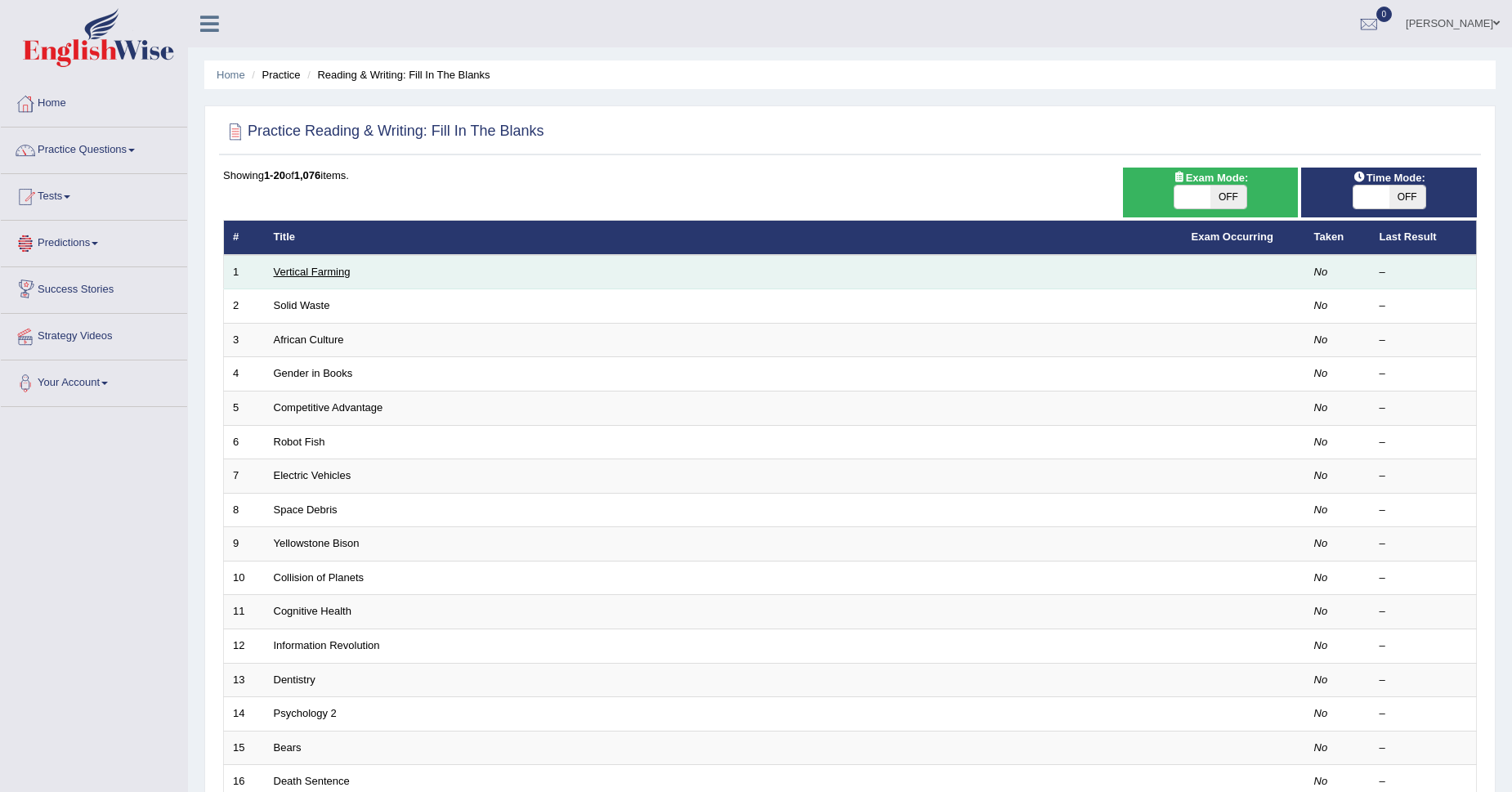
click at [314, 266] on link "Vertical Farming" at bounding box center [312, 272] width 77 height 13
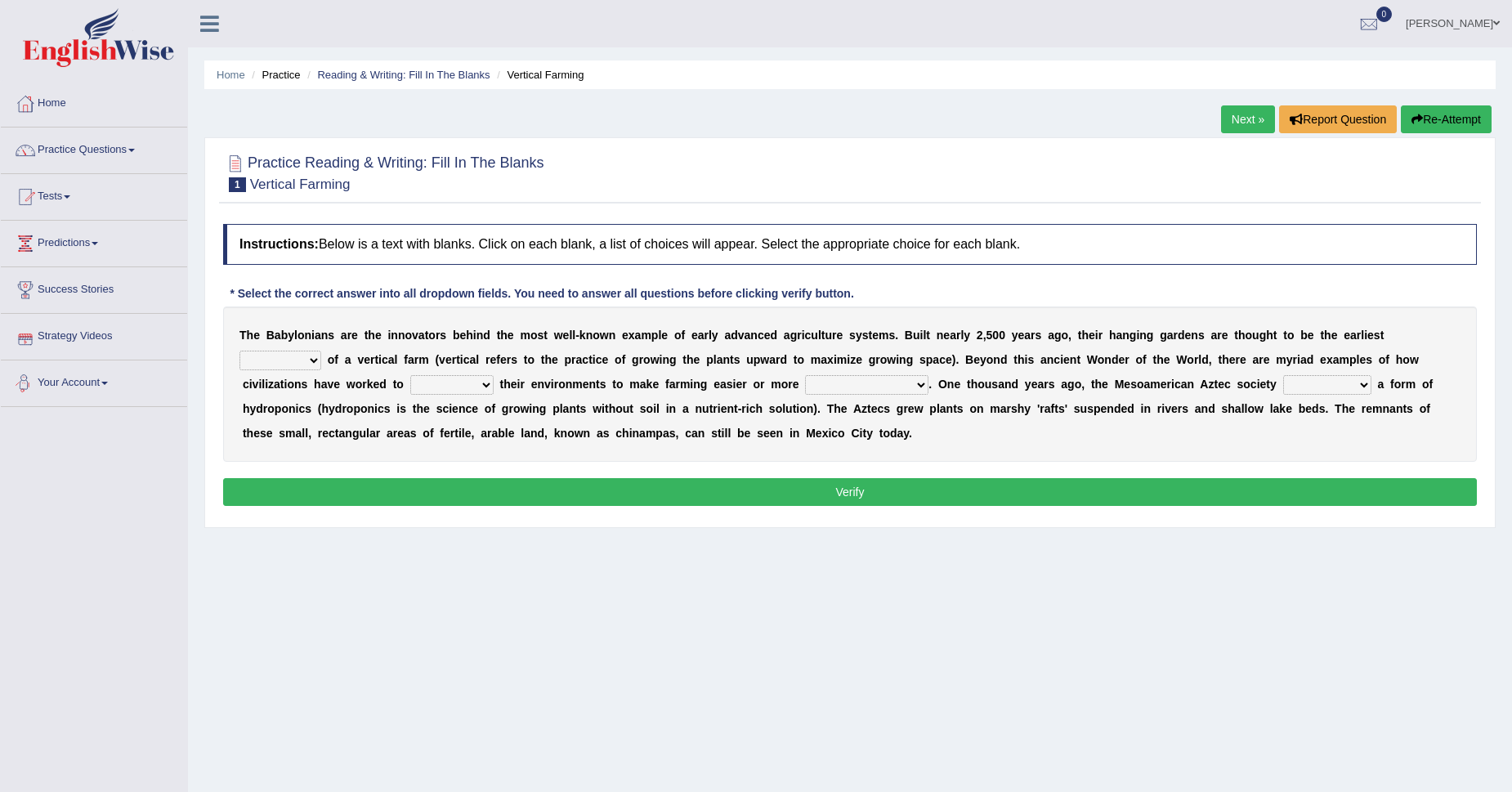
click at [299, 353] on select "prototype failure discredit protocol" at bounding box center [280, 361] width 81 height 20
click at [267, 365] on select "prototype failure discredit protocol" at bounding box center [280, 361] width 81 height 20
select select "prototype"
click at [240, 351] on select "prototype failure discredit protocol" at bounding box center [280, 361] width 81 height 20
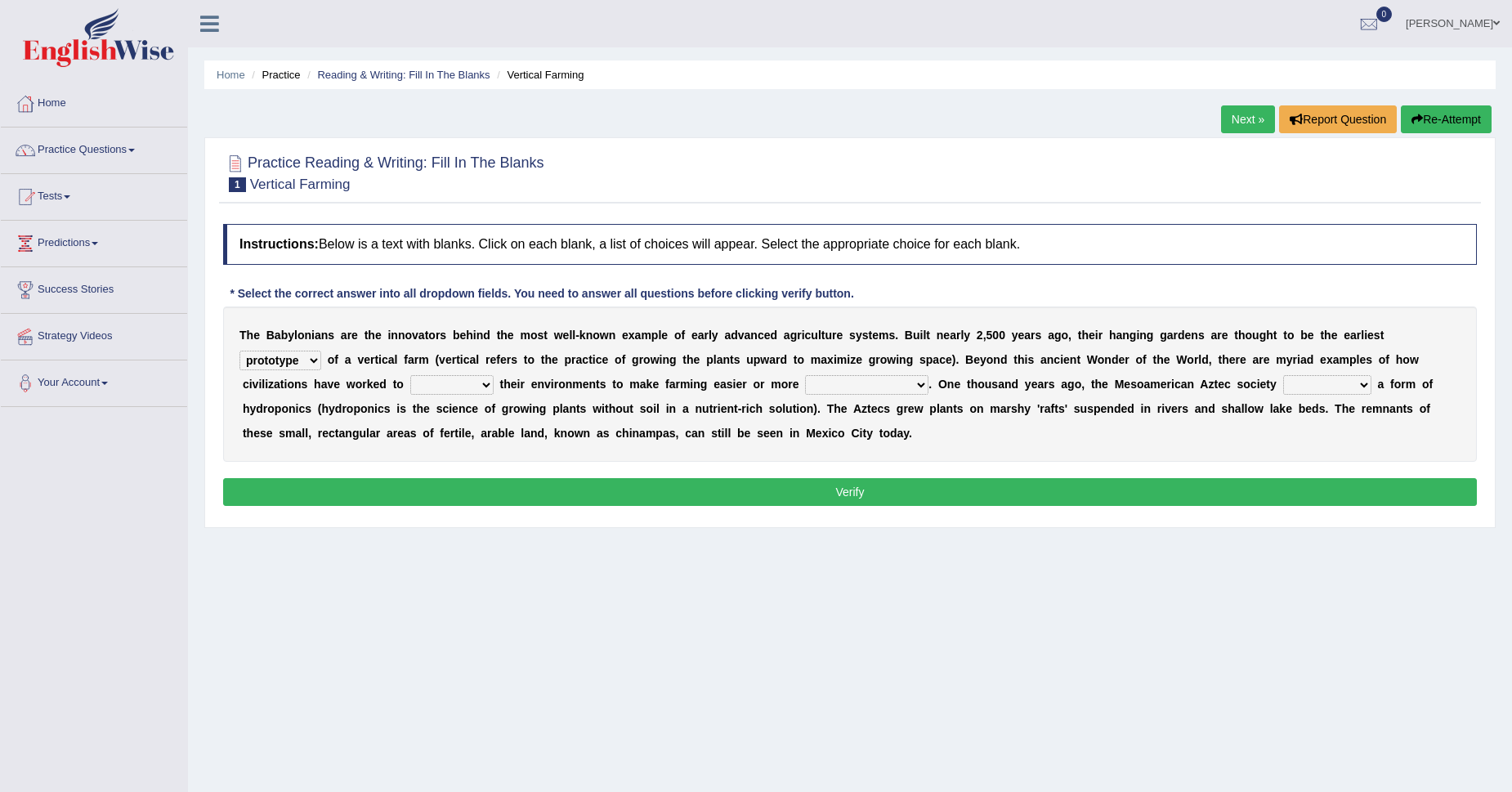
click at [449, 379] on select "manipulate escape respect disarrange" at bounding box center [452, 385] width 83 height 20
click at [424, 386] on select "manipulate escape respect disarrange" at bounding box center [452, 385] width 83 height 20
click at [447, 388] on select "manipulate escape respect disarrange" at bounding box center [452, 385] width 83 height 20
select select "respect"
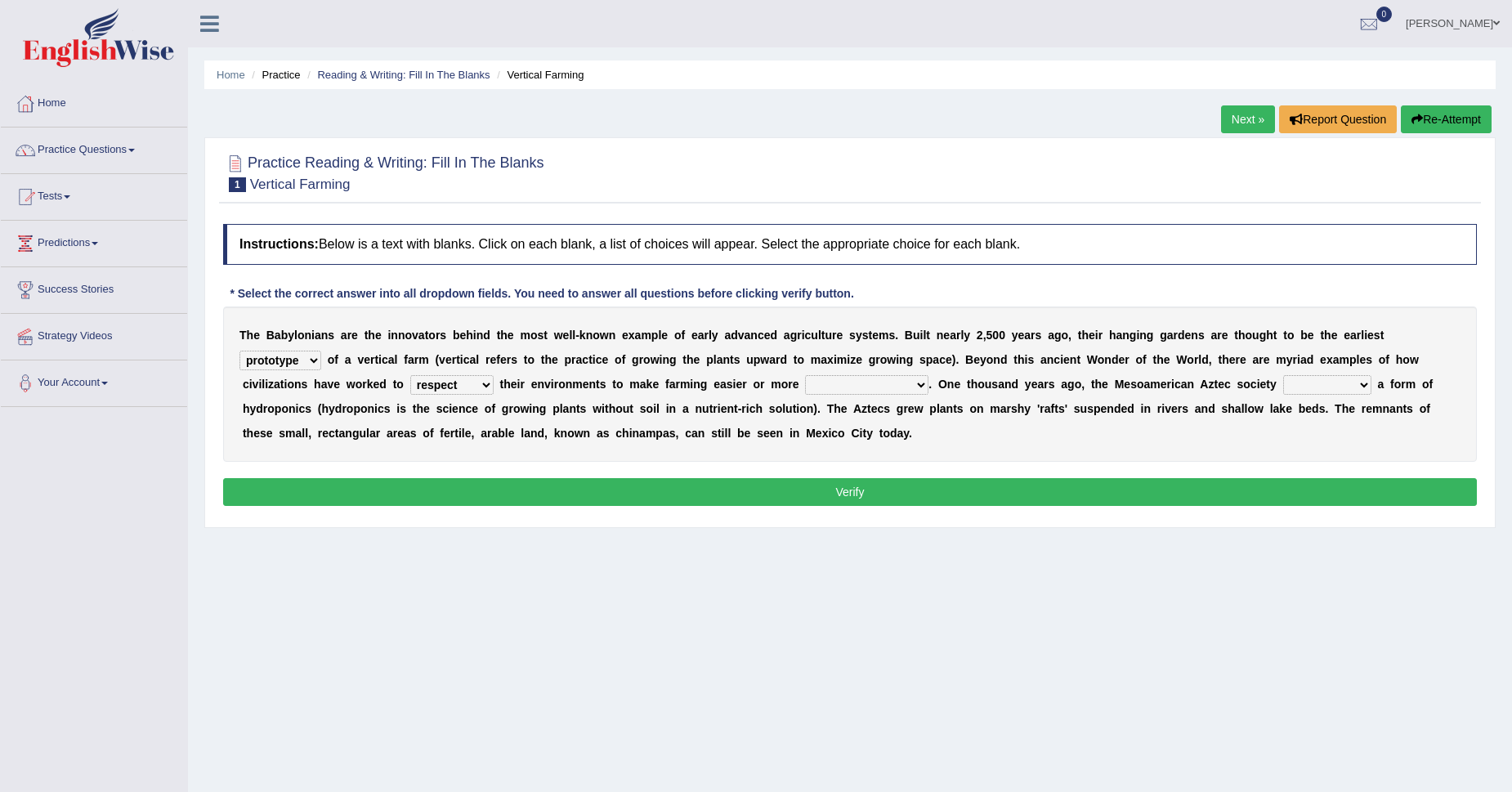
click at [411, 375] on select "manipulate escape respect disarrange" at bounding box center [452, 385] width 83 height 20
click at [848, 387] on select "productive constructive connective counterproductive" at bounding box center [866, 385] width 124 height 20
select select "productive"
click at [805, 375] on select "productive constructive connective counterproductive" at bounding box center [866, 385] width 124 height 20
click at [1352, 389] on select "domineered volunteered pioneered engineered" at bounding box center [1328, 385] width 89 height 20
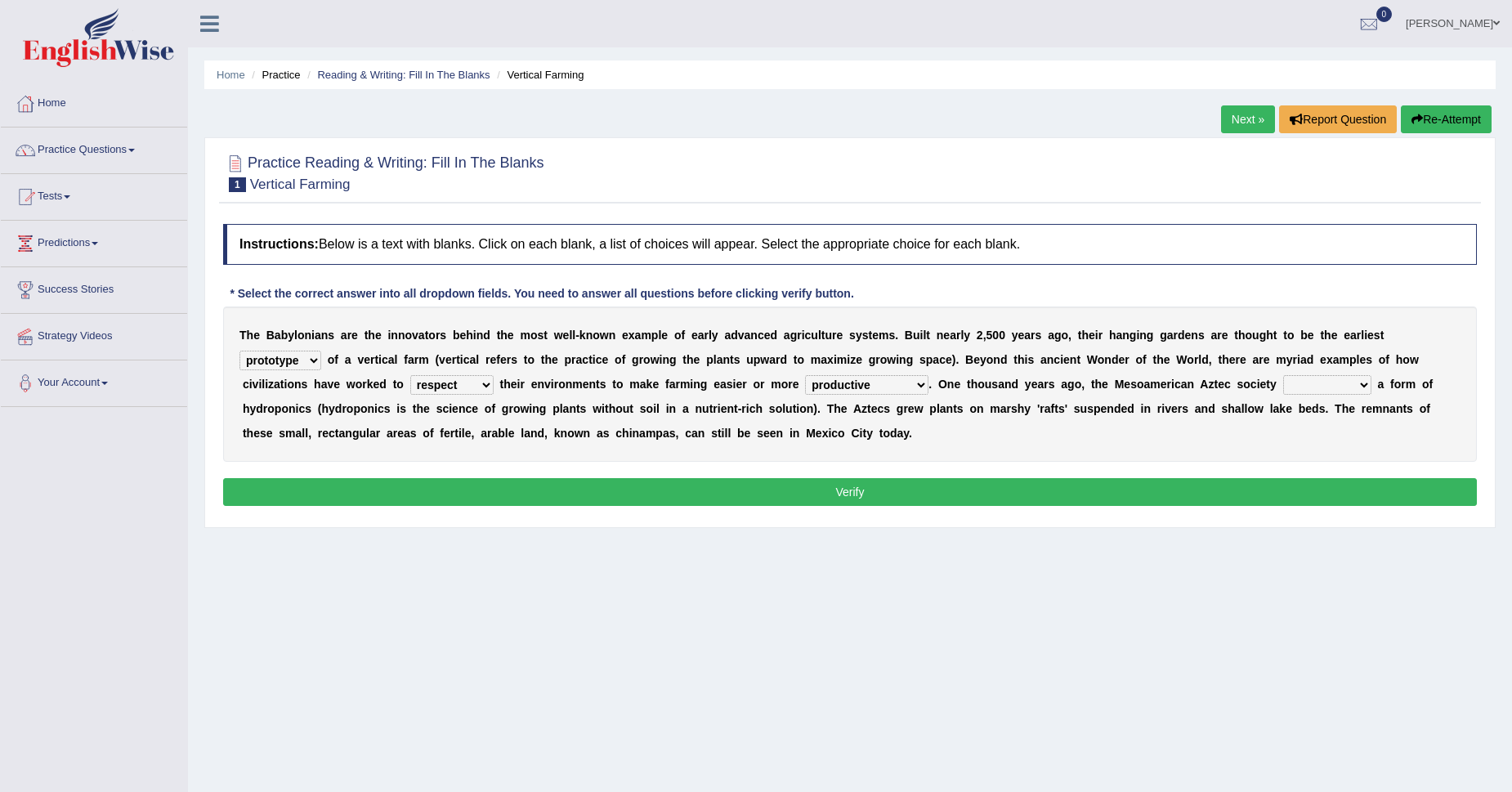
select select "engineered"
click at [1283, 375] on select "domineered volunteered pioneered engineered" at bounding box center [1328, 385] width 89 height 20
click at [885, 487] on button "Verify" at bounding box center [850, 492] width 1254 height 28
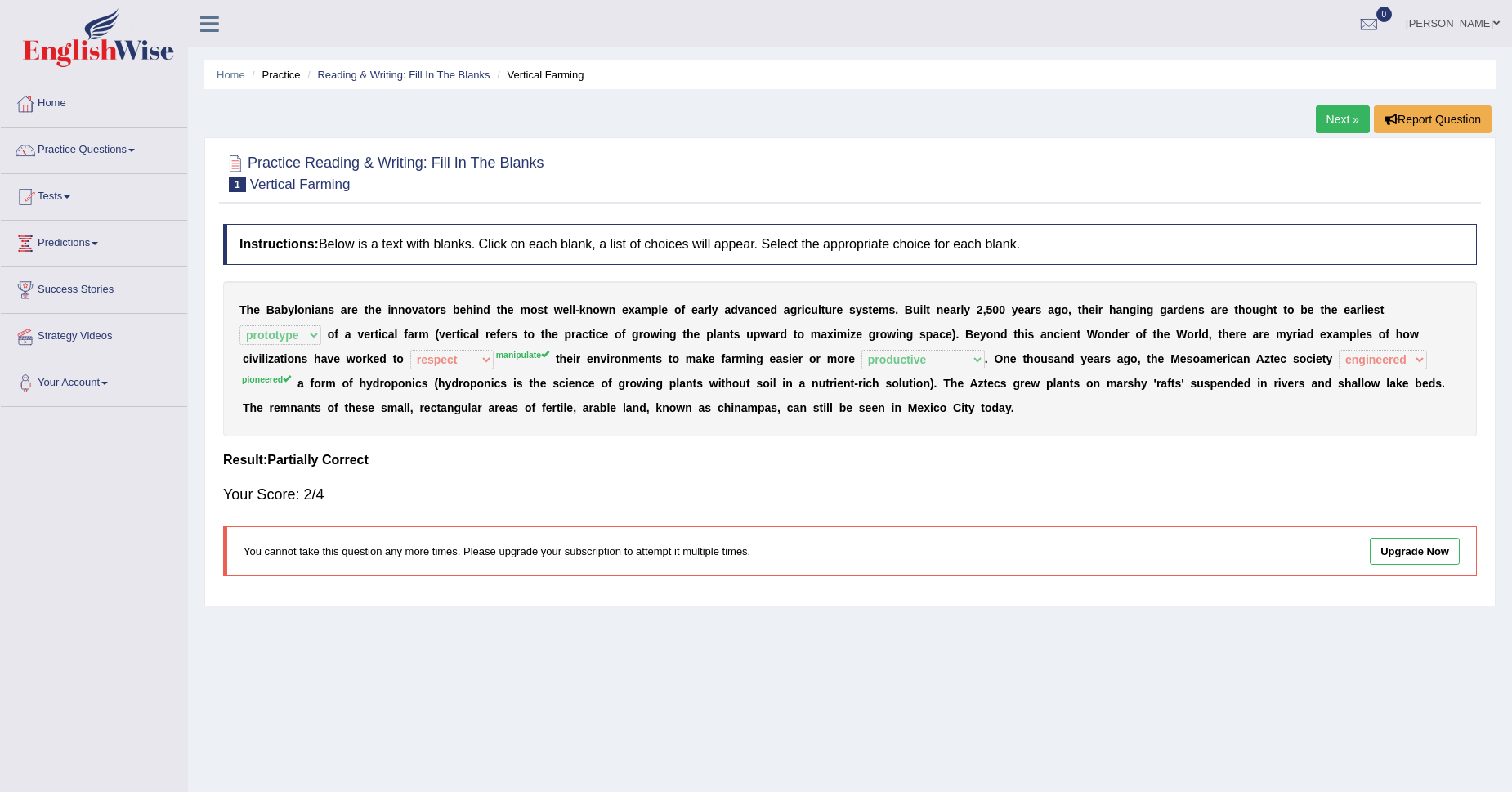
click at [1418, 556] on link "Upgrade Now" at bounding box center [1414, 552] width 90 height 27
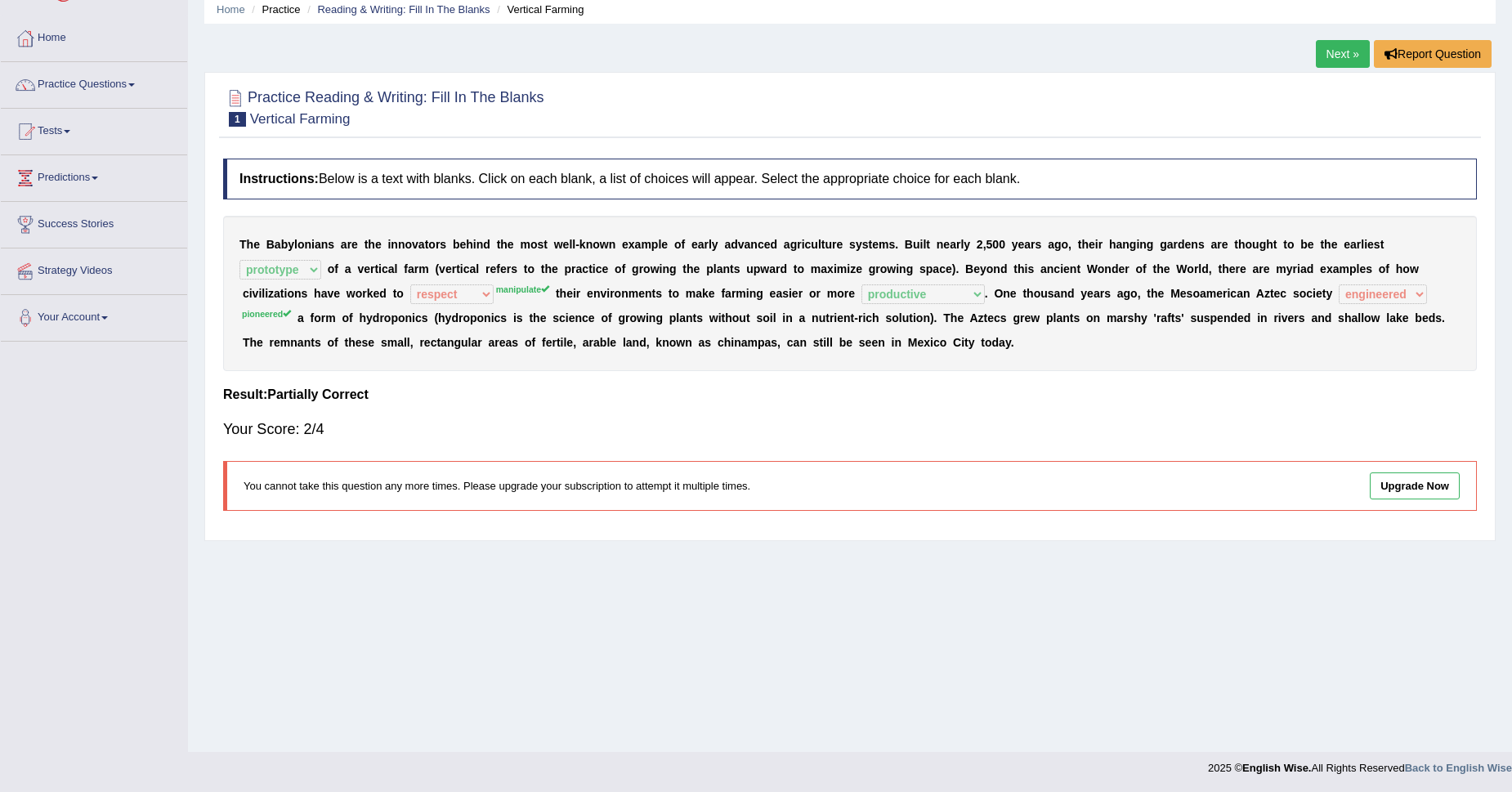
scroll to position [66, 0]
click at [530, 288] on sup "manipulate" at bounding box center [523, 288] width 53 height 10
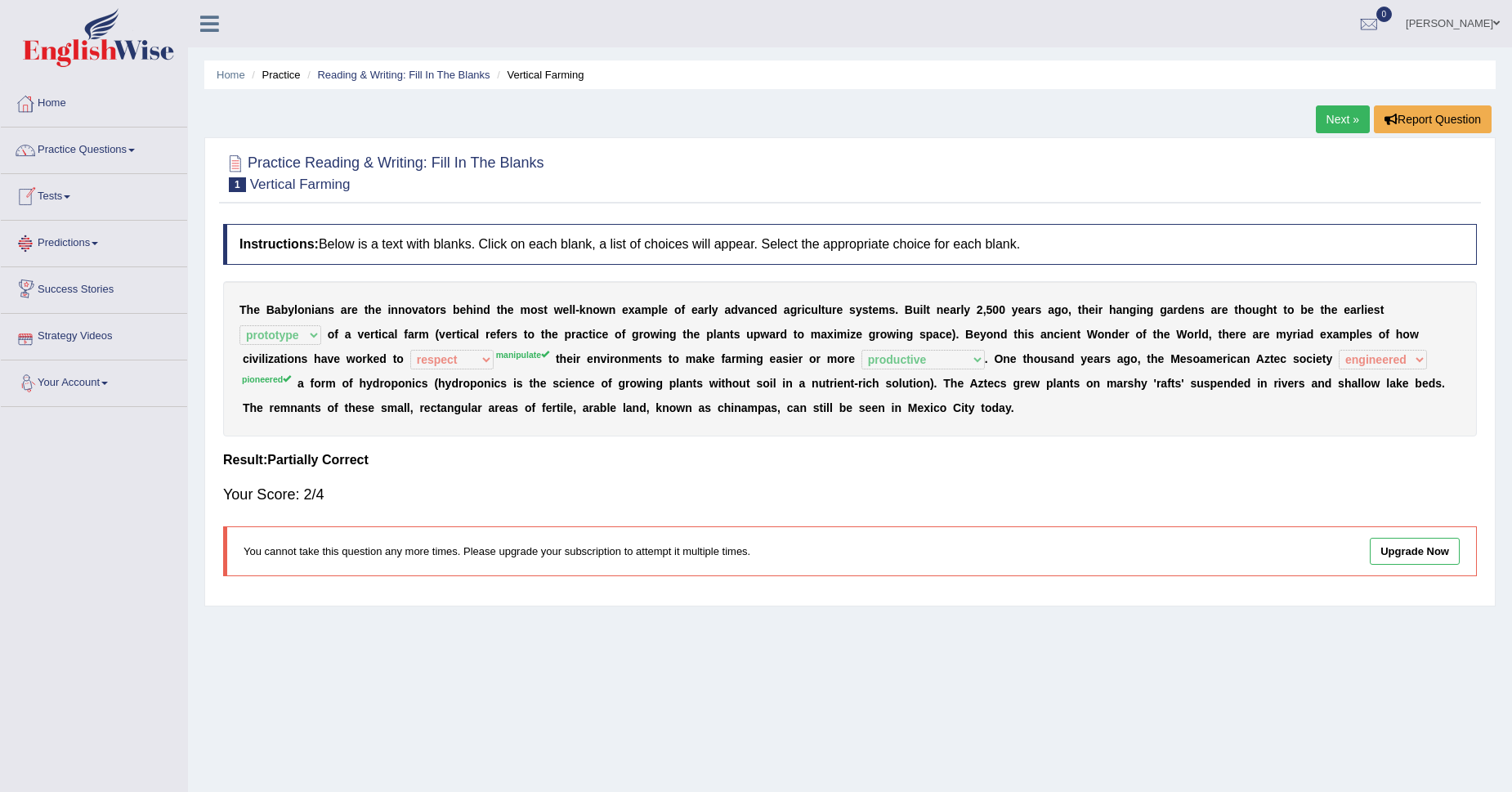
scroll to position [0, 0]
click at [1341, 127] on link "Next »" at bounding box center [1343, 119] width 54 height 28
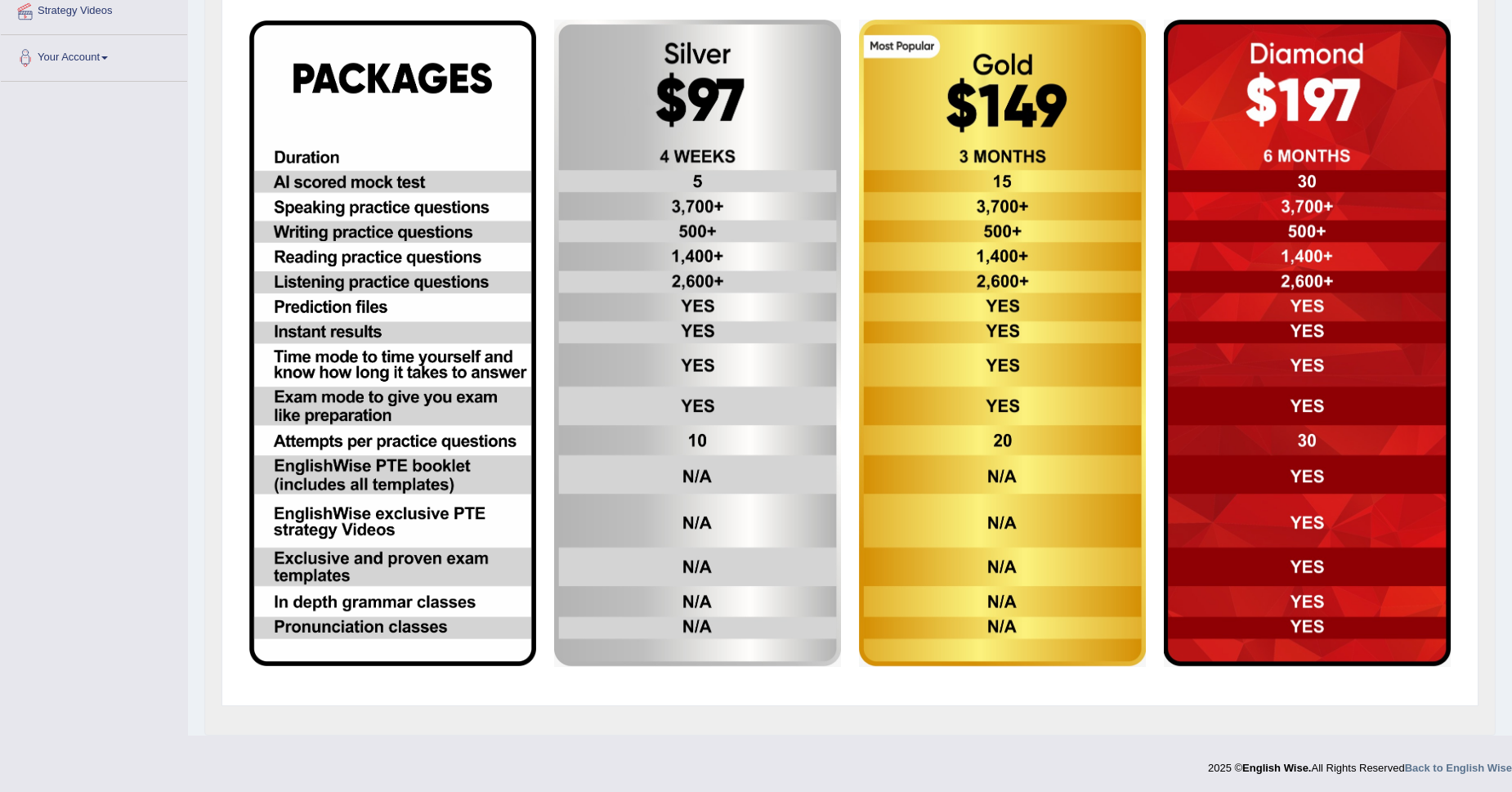
scroll to position [326, 0]
click at [345, 161] on img at bounding box center [392, 342] width 287 height 645
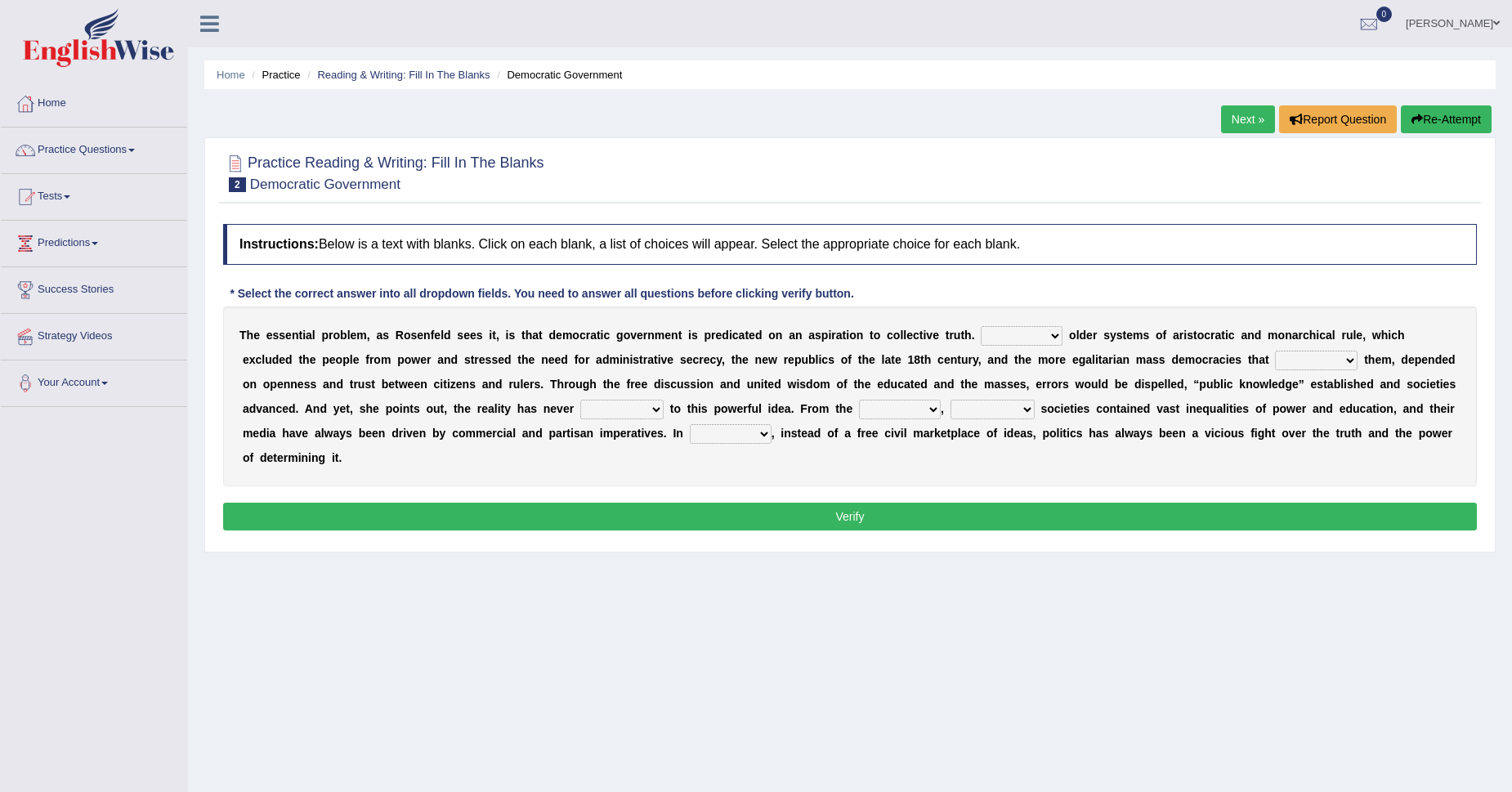
click at [1026, 327] on select "Like Unlike Likely Safely" at bounding box center [1022, 336] width 81 height 20
select select "Like"
click at [981, 326] on select "Like Unlike Likely Safely" at bounding box center [1022, 336] width 81 height 20
click at [1343, 368] on select "readed grated succeeded printed" at bounding box center [1316, 361] width 82 height 20
select select "succeeded"
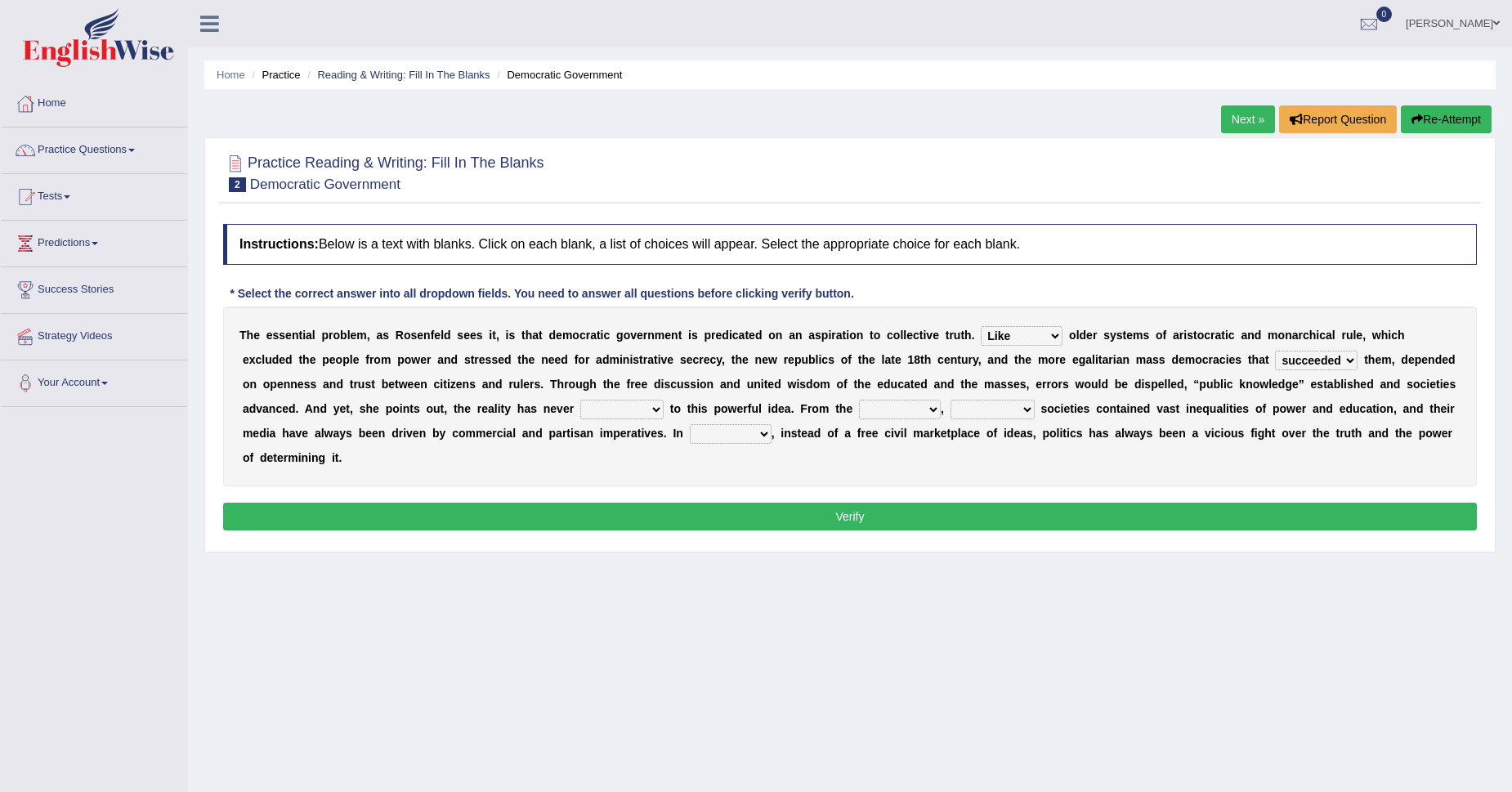
click at [1275, 351] on select "readed grated succeeded printed" at bounding box center [1316, 361] width 82 height 20
click at [624, 411] on select "saved up stood up brought up lived up" at bounding box center [622, 410] width 83 height 20
click at [593, 409] on select "saved up stood up brought up lived up" at bounding box center [622, 410] width 83 height 20
select select "stood up"
click at [581, 400] on select "saved up stood up brought up lived up" at bounding box center [622, 410] width 83 height 20
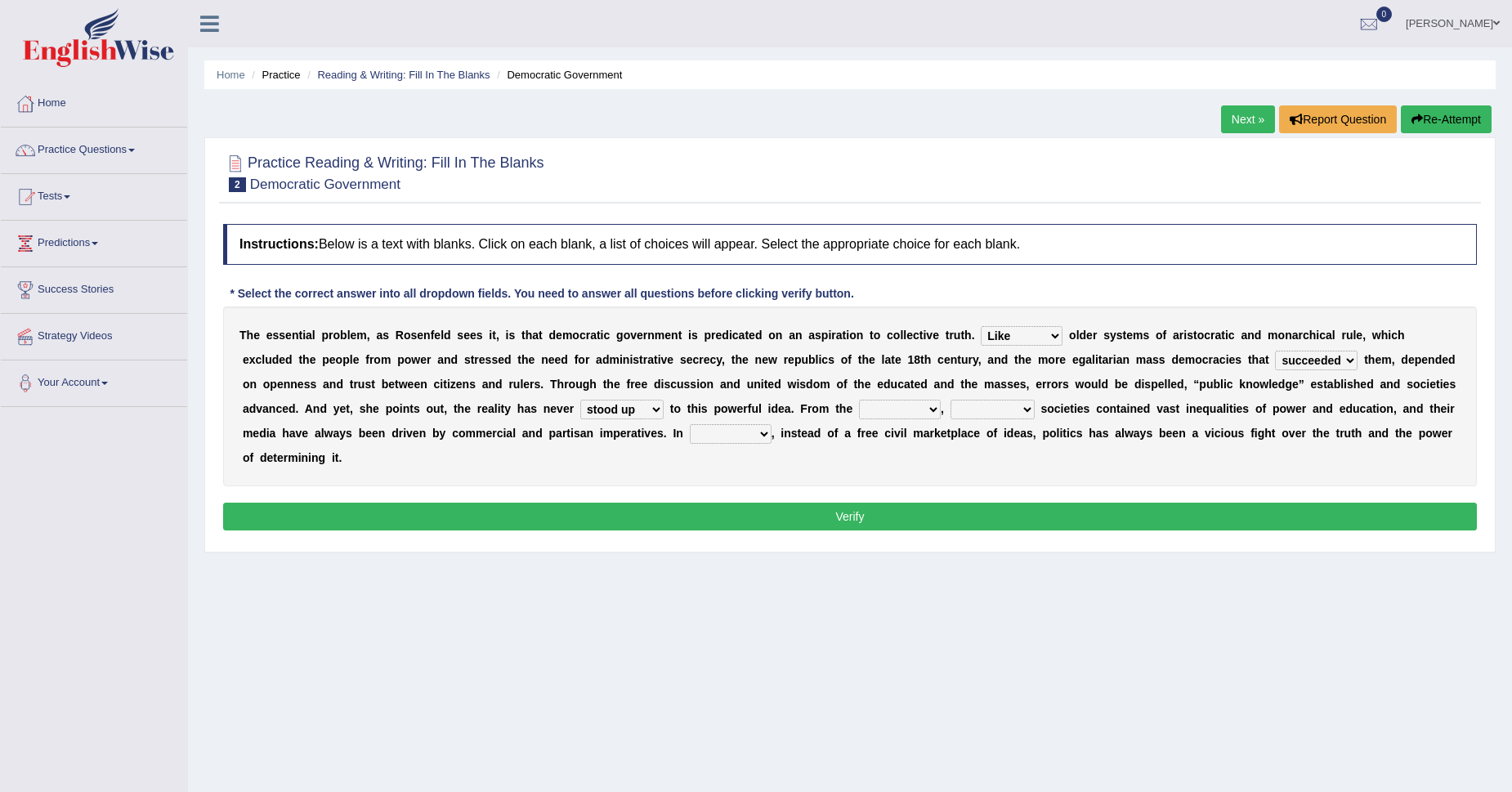
click at [921, 407] on select "outset ranged stood caught" at bounding box center [900, 410] width 81 height 20
click at [1001, 410] on select "freedom democratic media stilled" at bounding box center [992, 410] width 84 height 20
select select "democratic"
click at [950, 400] on select "freedom democratic media stilled" at bounding box center [992, 410] width 84 height 20
click at [874, 404] on select "outset ranged stood caught" at bounding box center [900, 410] width 81 height 20
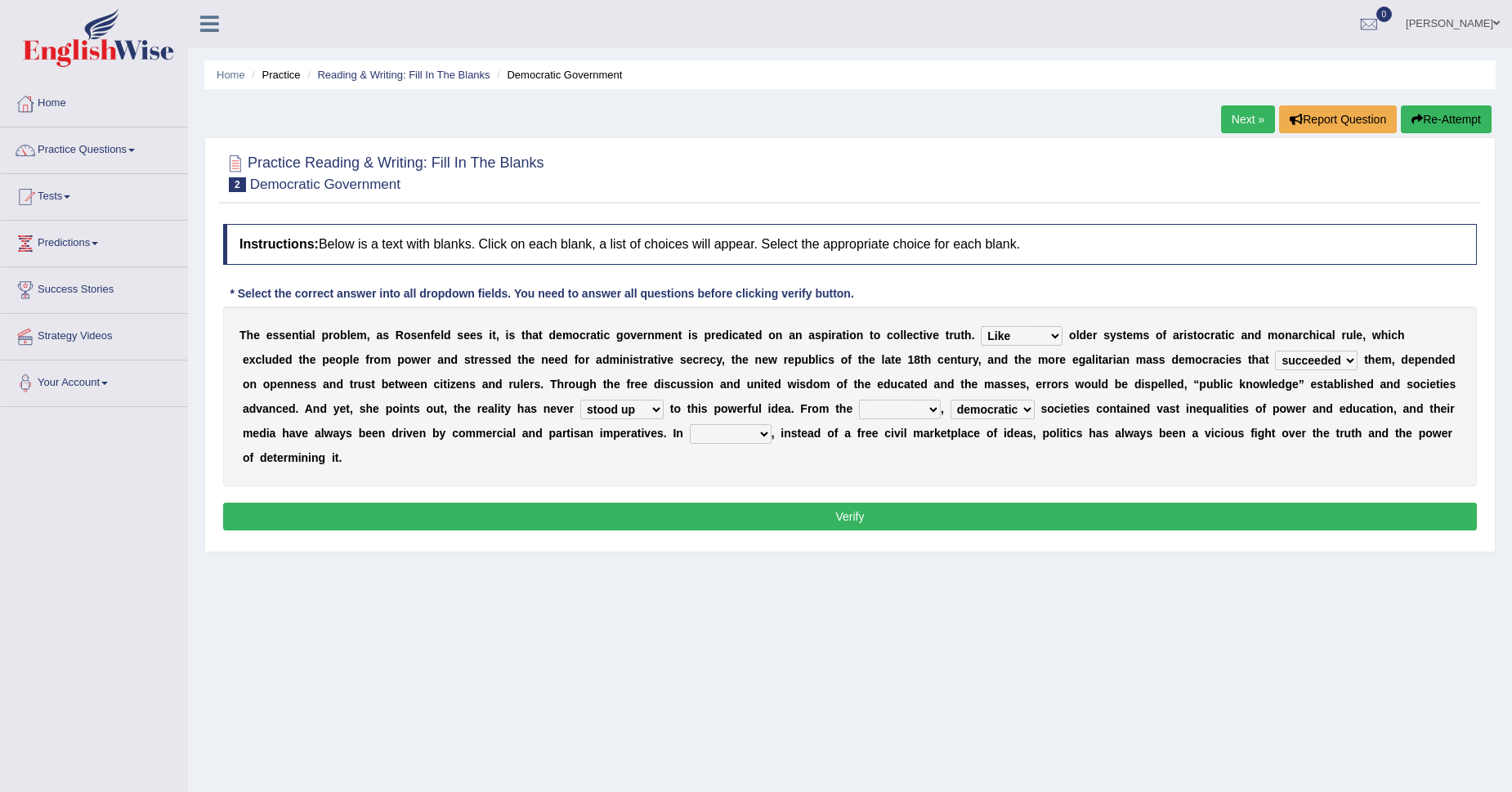
click at [879, 408] on select "outset ranged stood caught" at bounding box center [900, 410] width 81 height 20
click at [891, 413] on select "outset ranged stood caught" at bounding box center [900, 410] width 81 height 20
select select "ranged"
click at [859, 400] on select "outset ranged stood caught" at bounding box center [900, 410] width 81 height 20
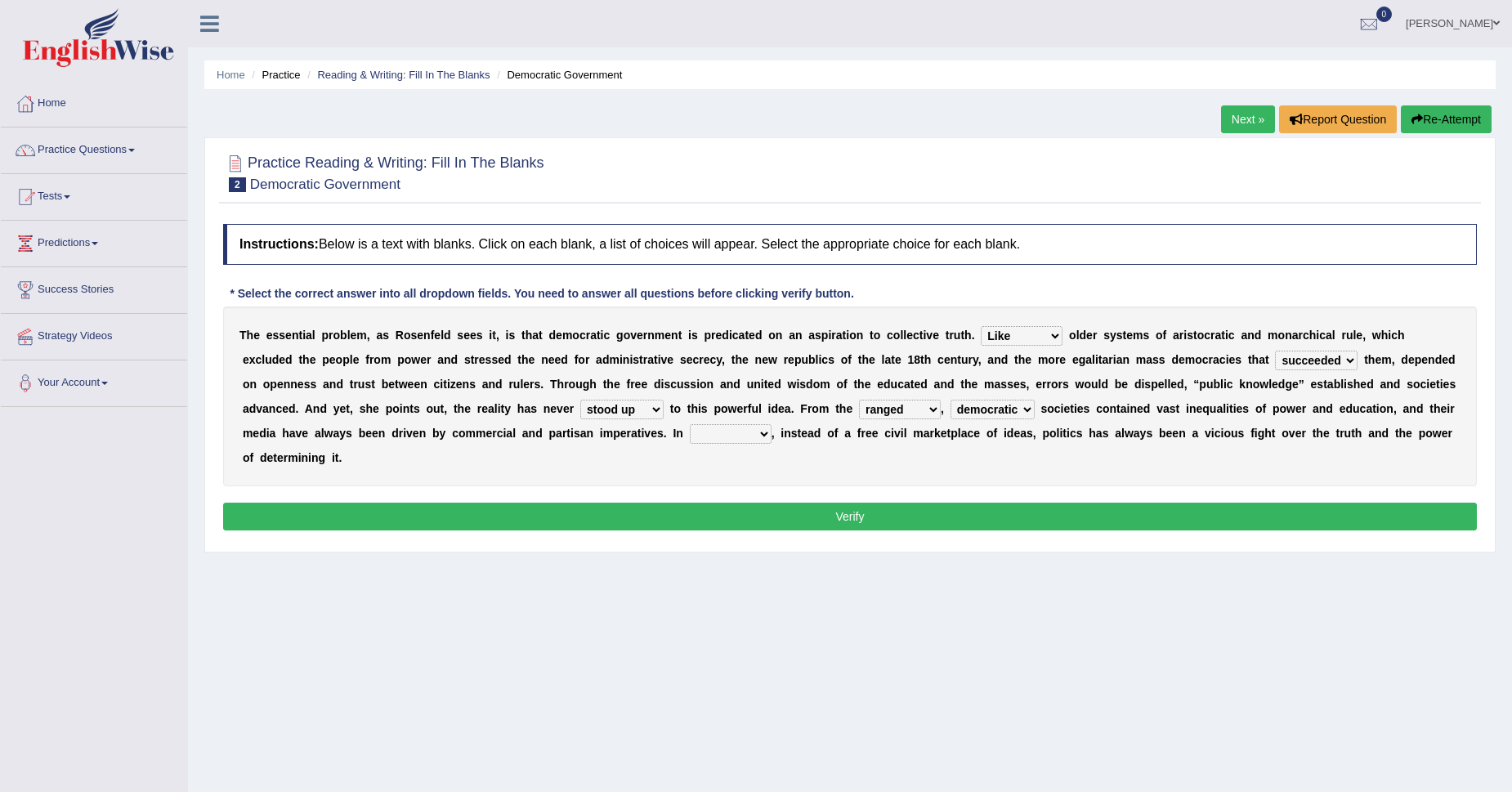
click at [747, 435] on select "power practice ideas fought" at bounding box center [731, 434] width 81 height 20
select select "practice"
click at [690, 424] on select "power practice ideas fought" at bounding box center [731, 434] width 81 height 20
click at [462, 520] on button "Verify" at bounding box center [850, 516] width 1254 height 28
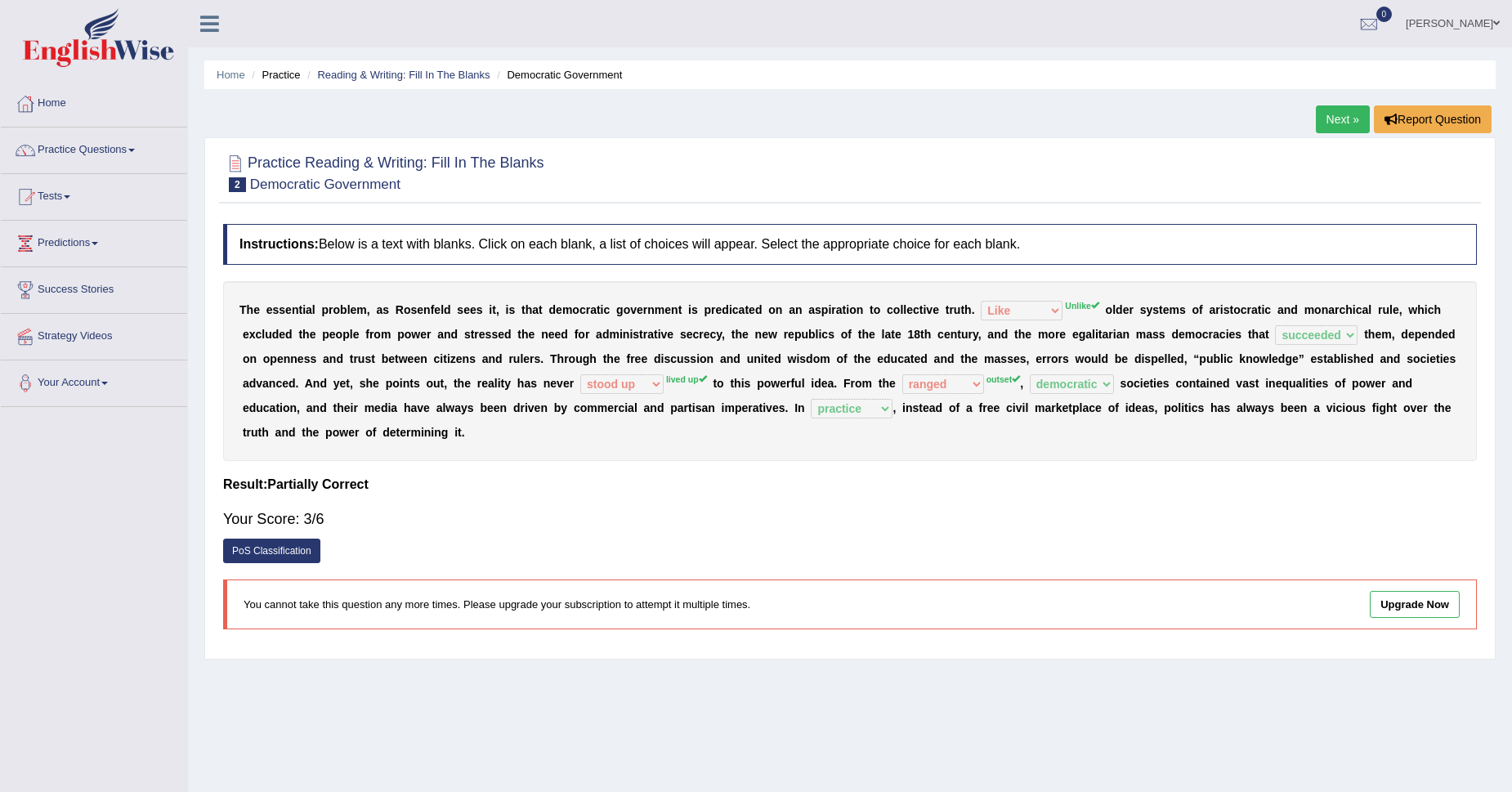
click at [1330, 127] on link "Next »" at bounding box center [1343, 119] width 54 height 28
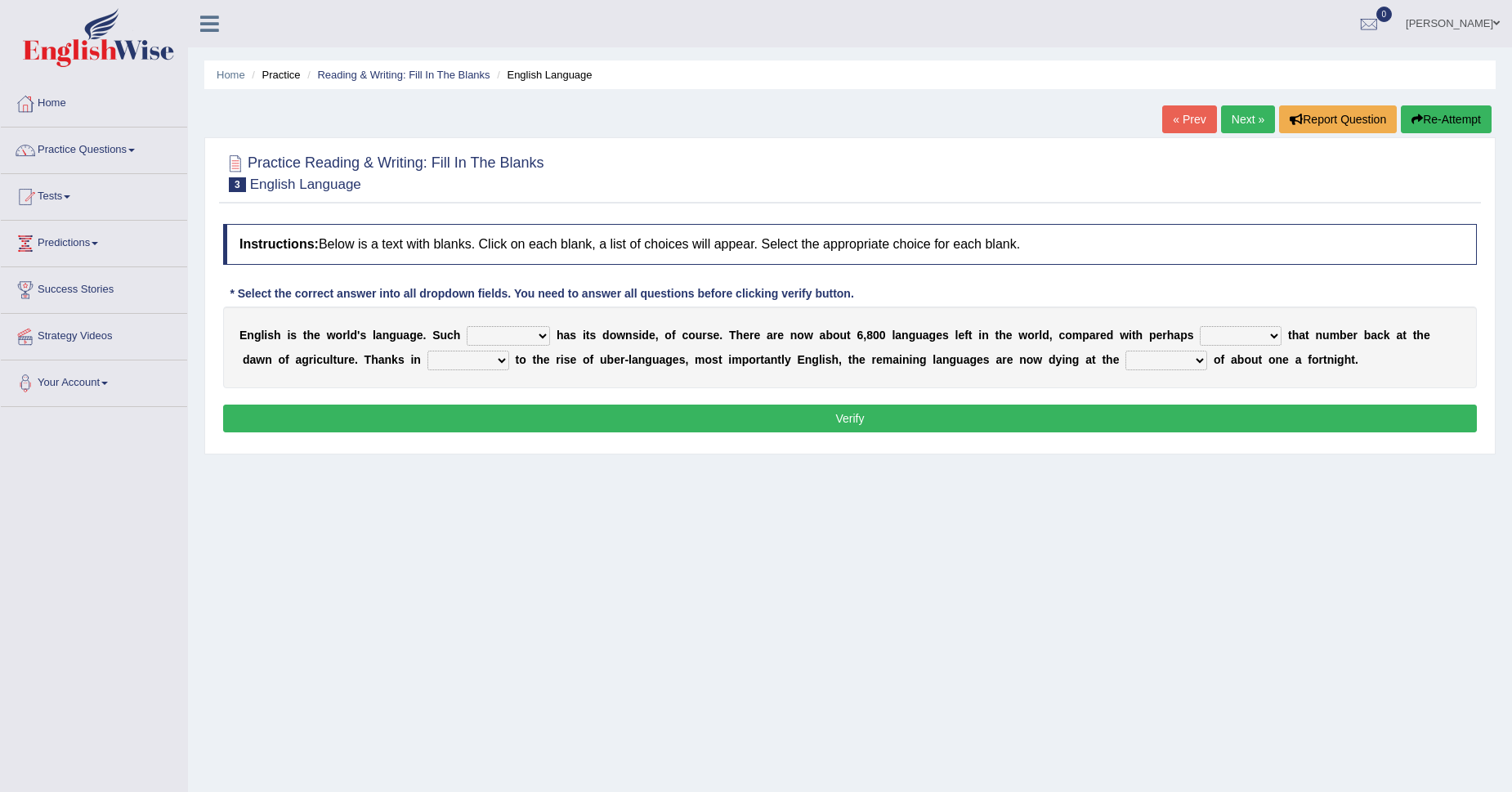
click at [529, 330] on select "power idea subject dominance" at bounding box center [508, 336] width 83 height 20
select select "idea"
click at [467, 326] on select "power idea subject dominance" at bounding box center [508, 336] width 83 height 20
click at [531, 336] on select "power idea subject dominance" at bounding box center [508, 336] width 83 height 20
